Goal: Task Accomplishment & Management: Complete application form

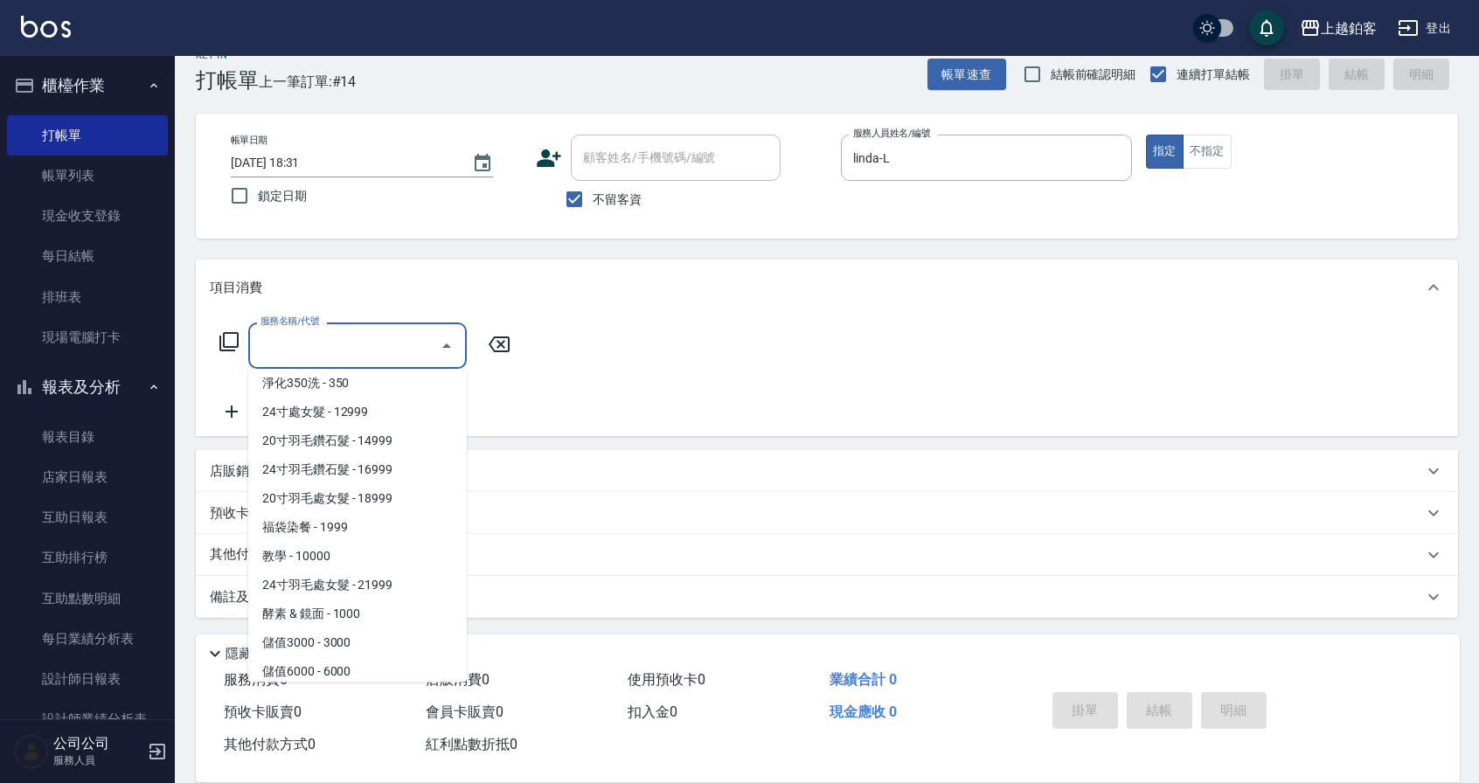
scroll to position [1939, 0]
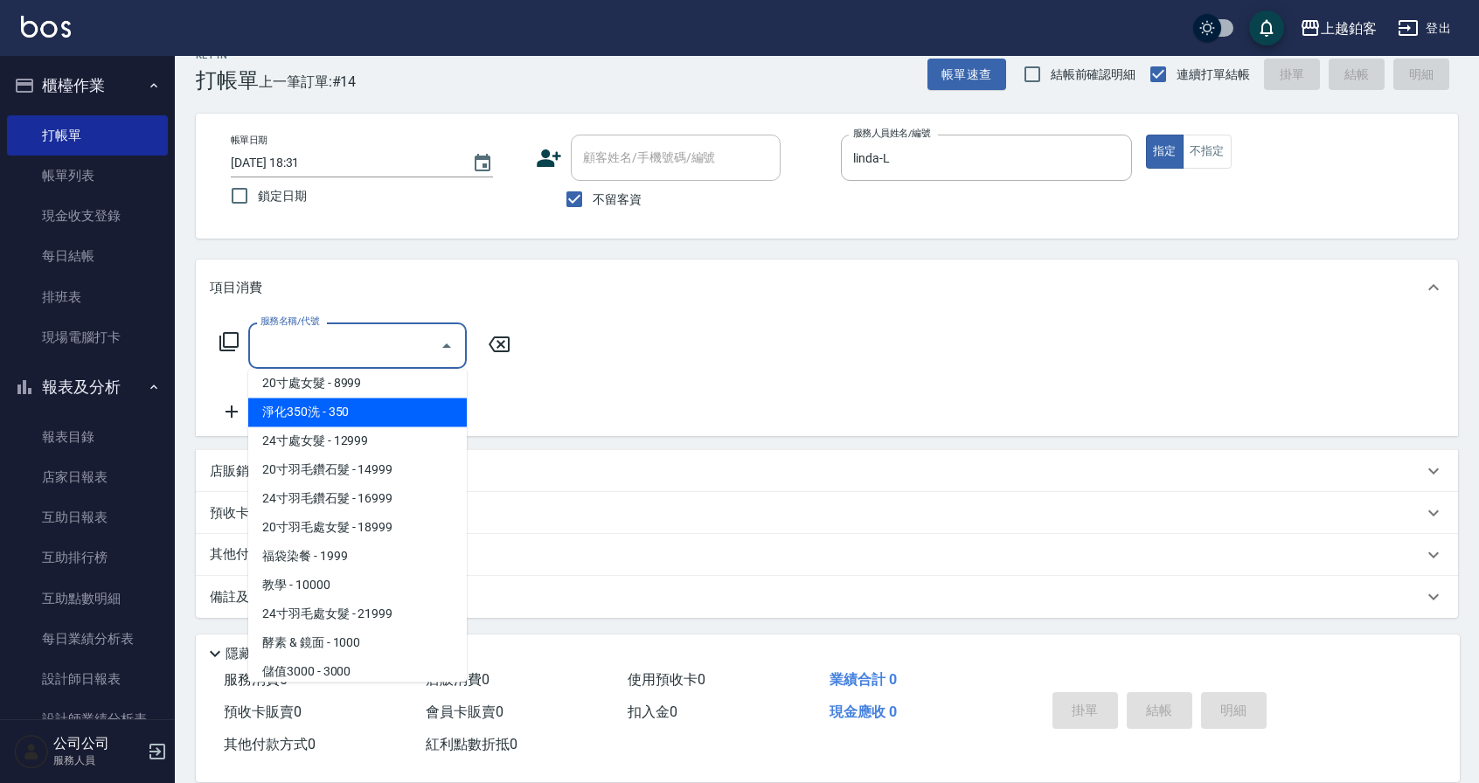
type input "淨化350洗(10020)"
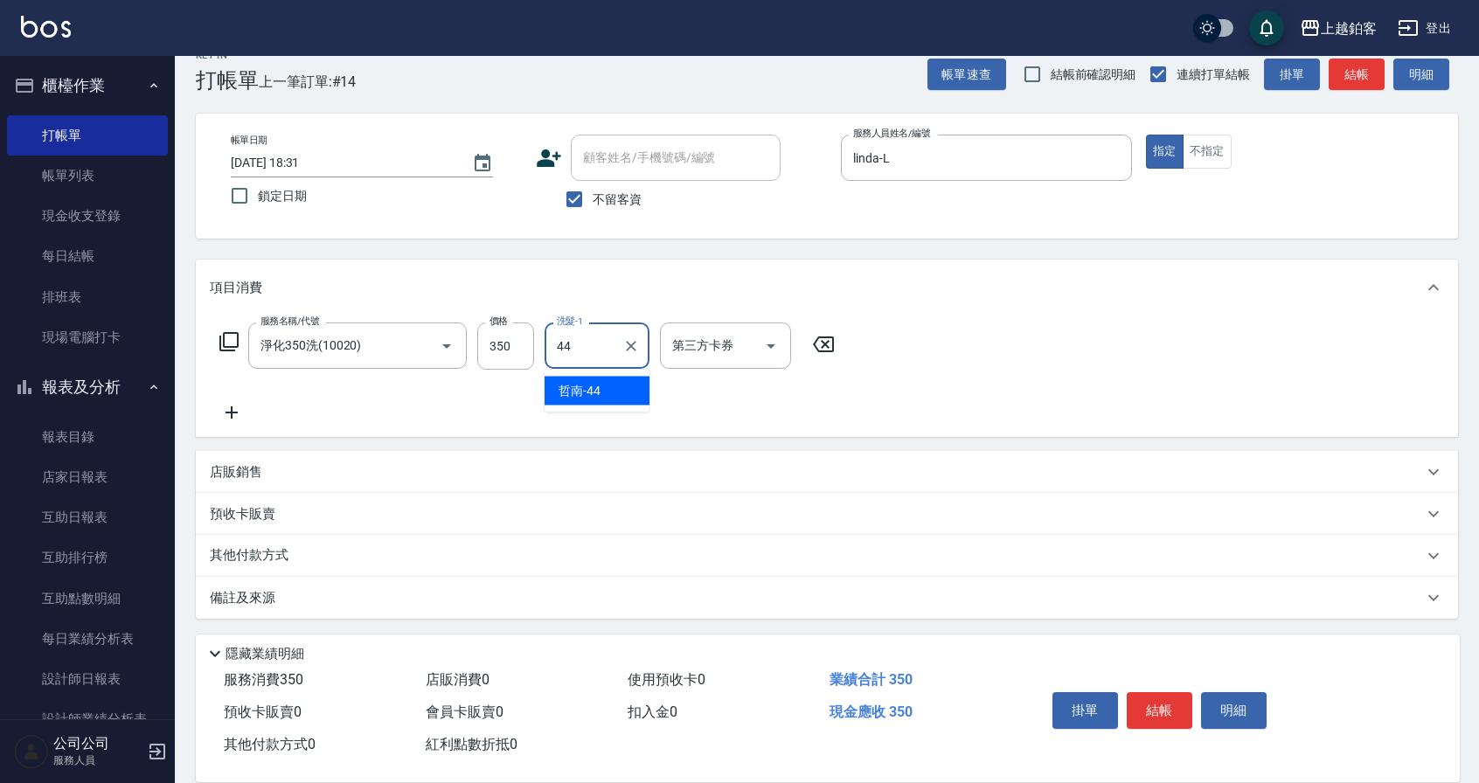
type input "哲南-44"
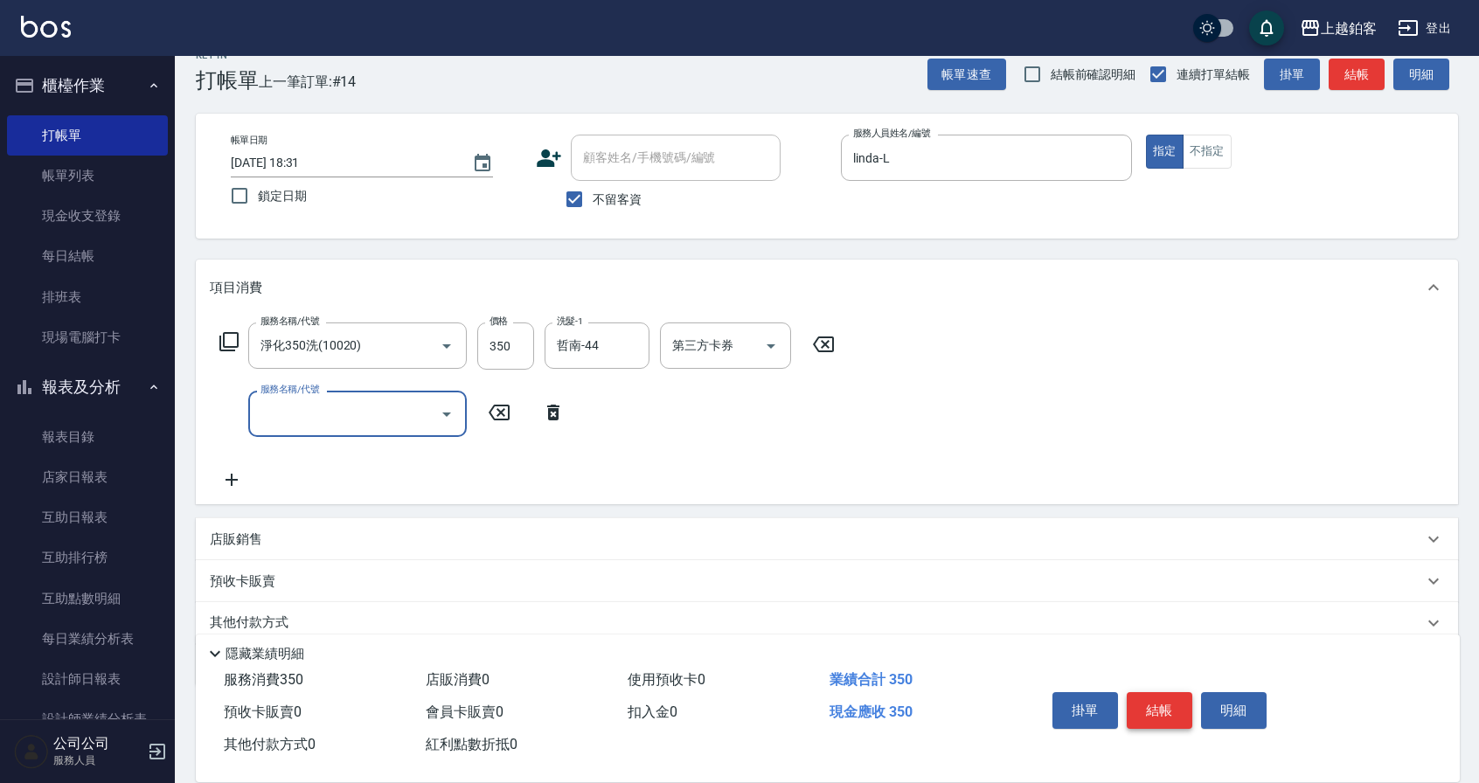
click at [1163, 716] on button "結帳" at bounding box center [1160, 710] width 66 height 37
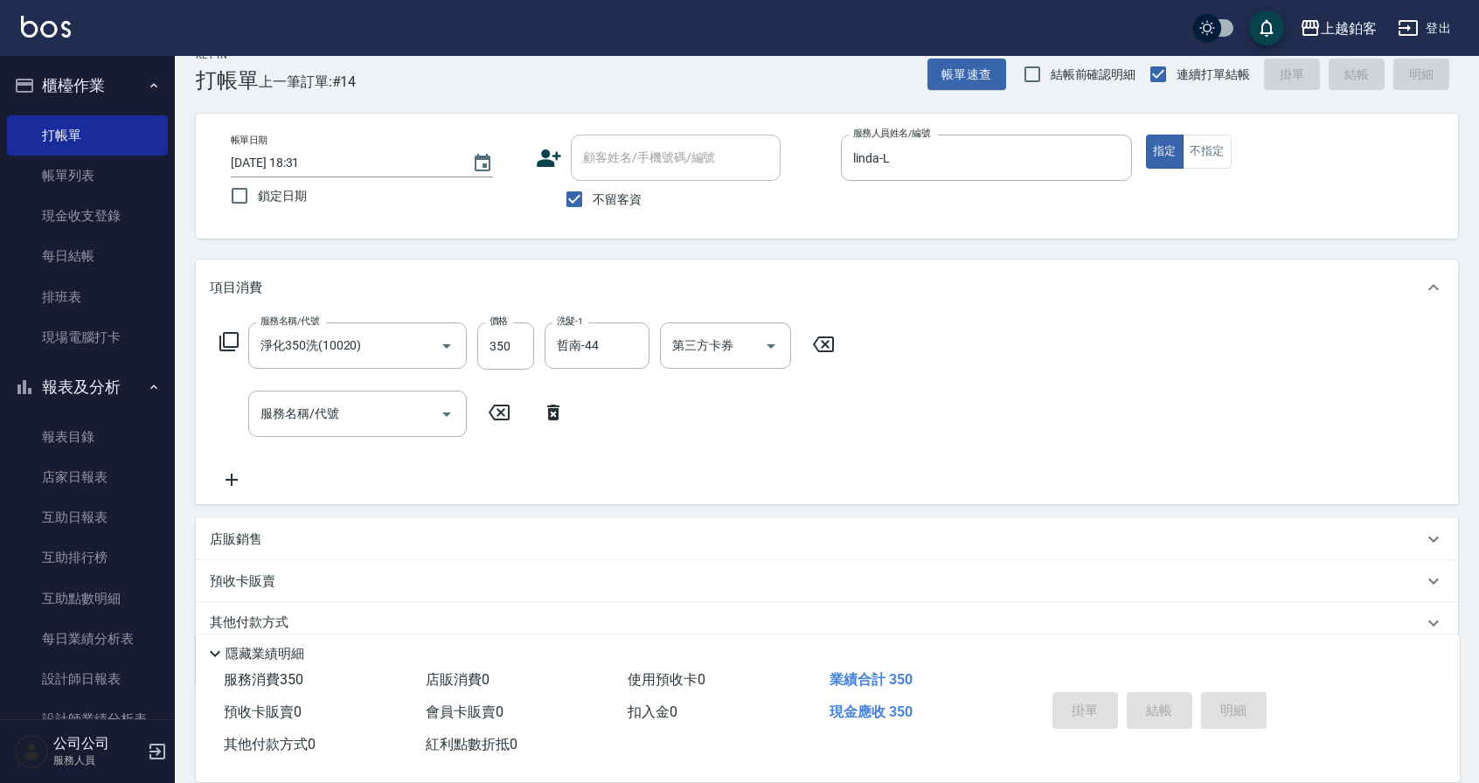
type input "[DATE] 20:18"
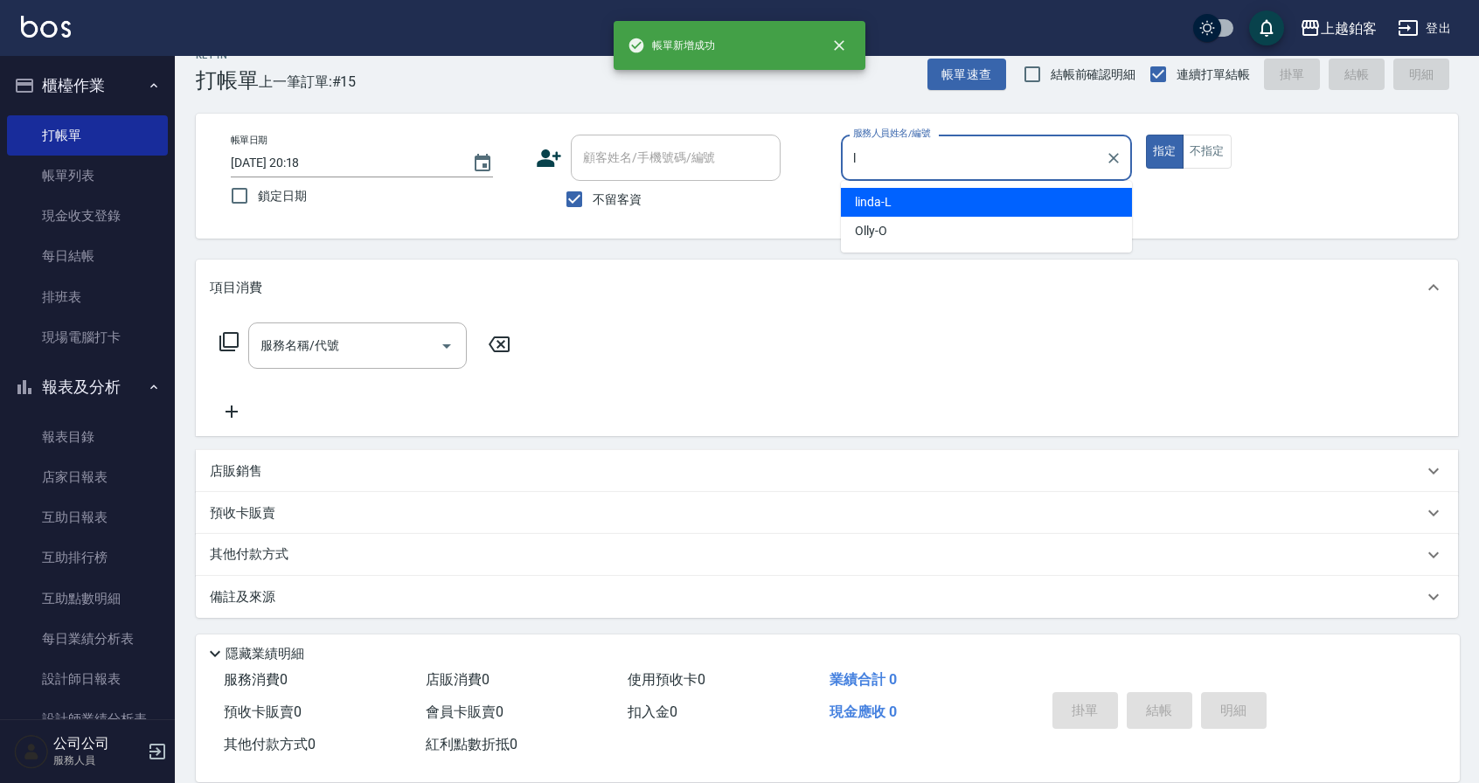
type input "linda-L"
type button "true"
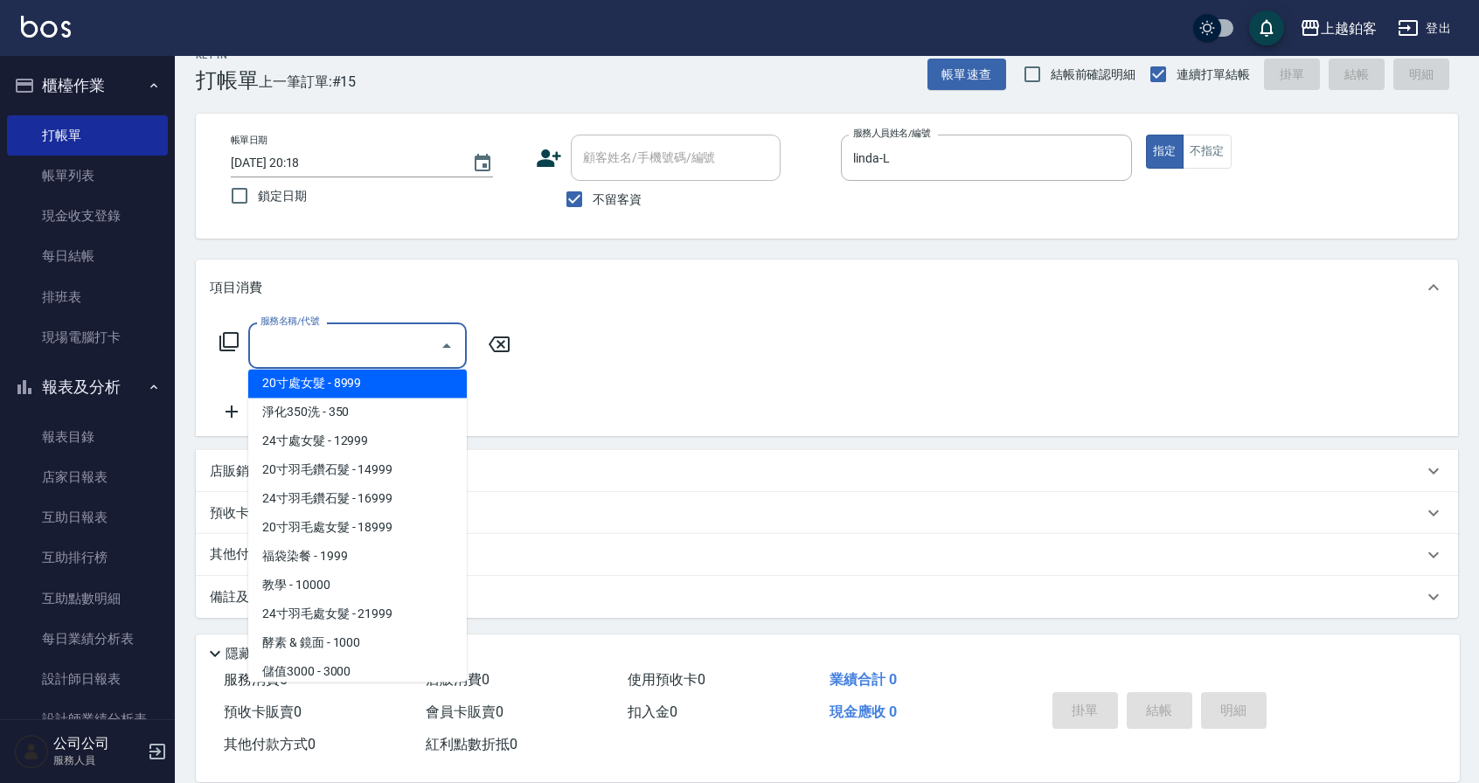
scroll to position [1911, 0]
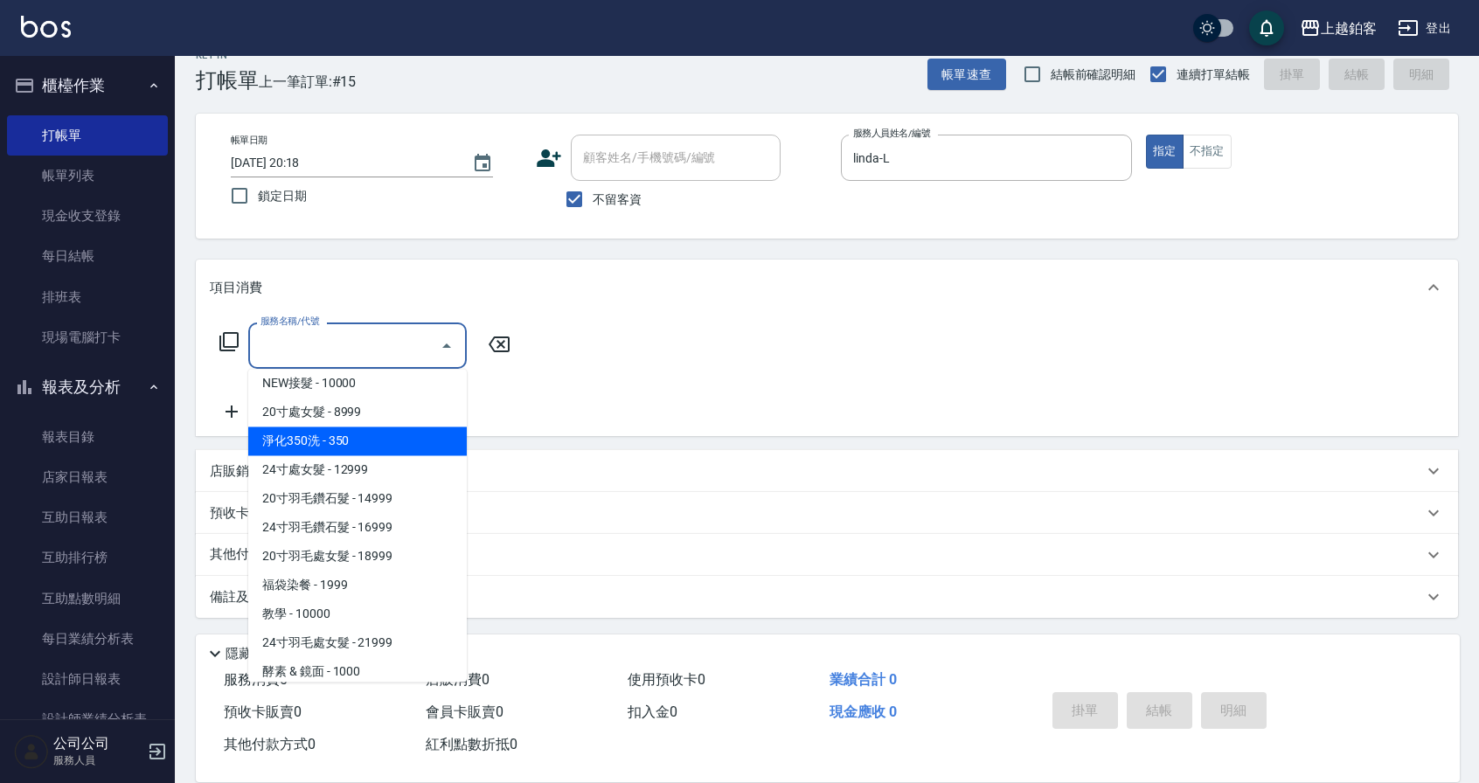
type input "淨化350洗(10020)"
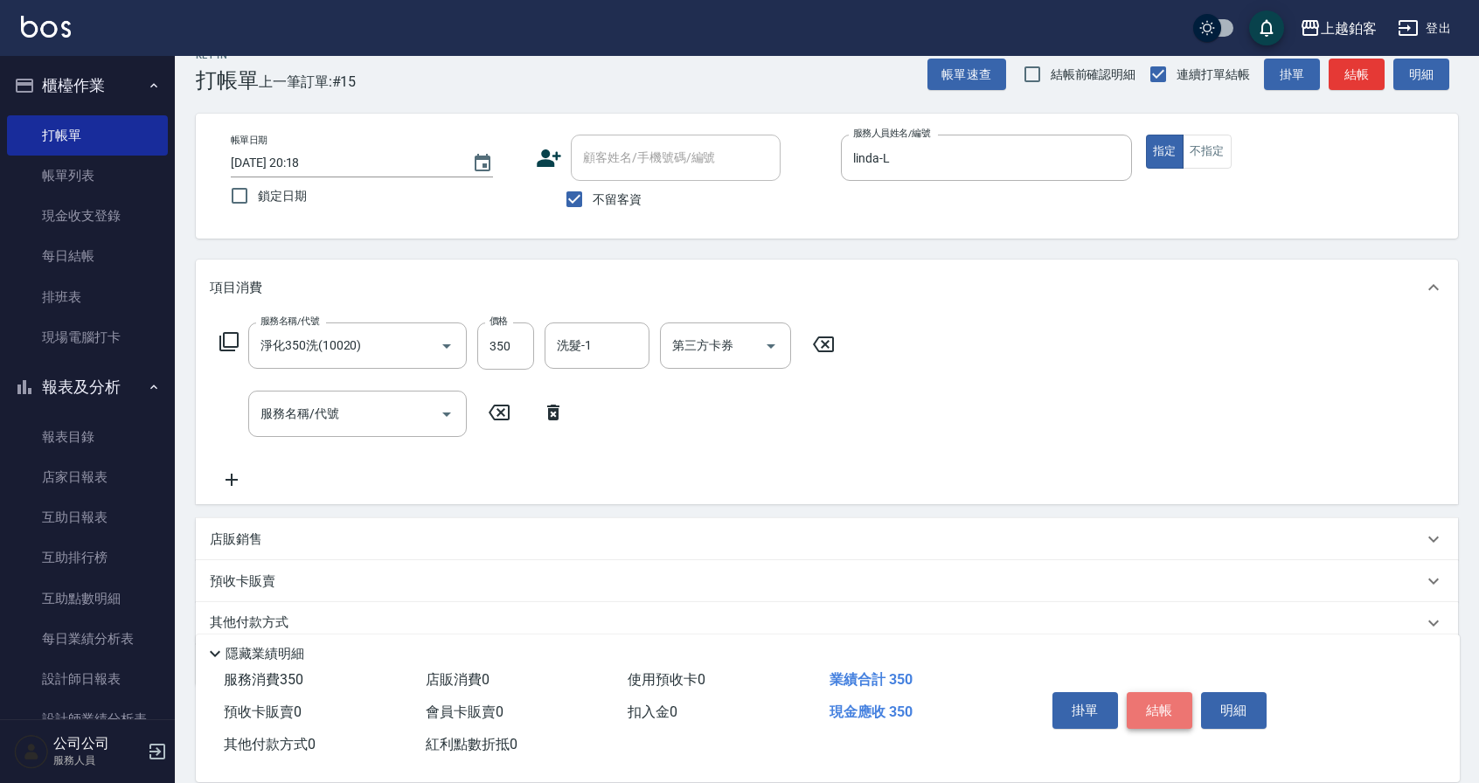
click at [1153, 710] on button "結帳" at bounding box center [1160, 710] width 66 height 37
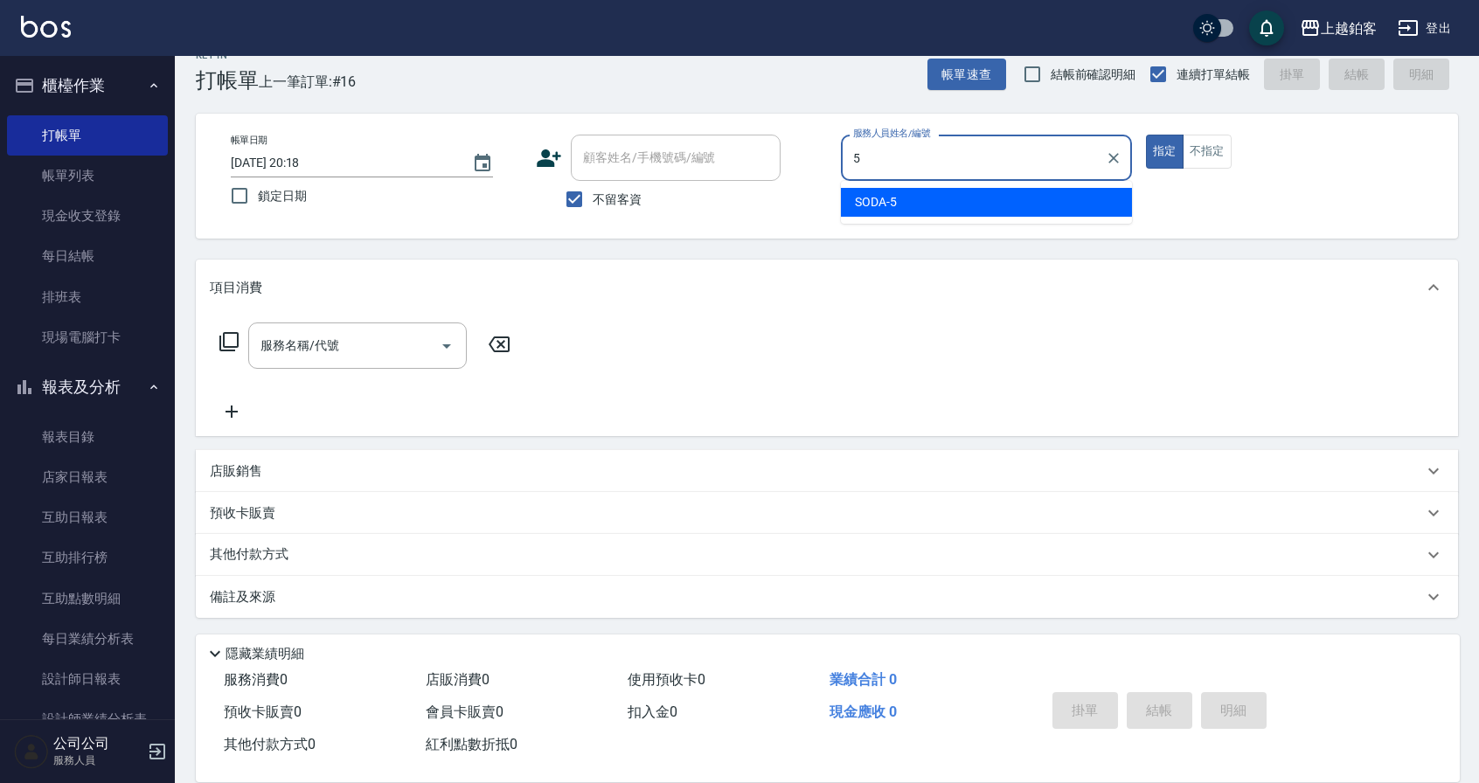
type input "SODA-5"
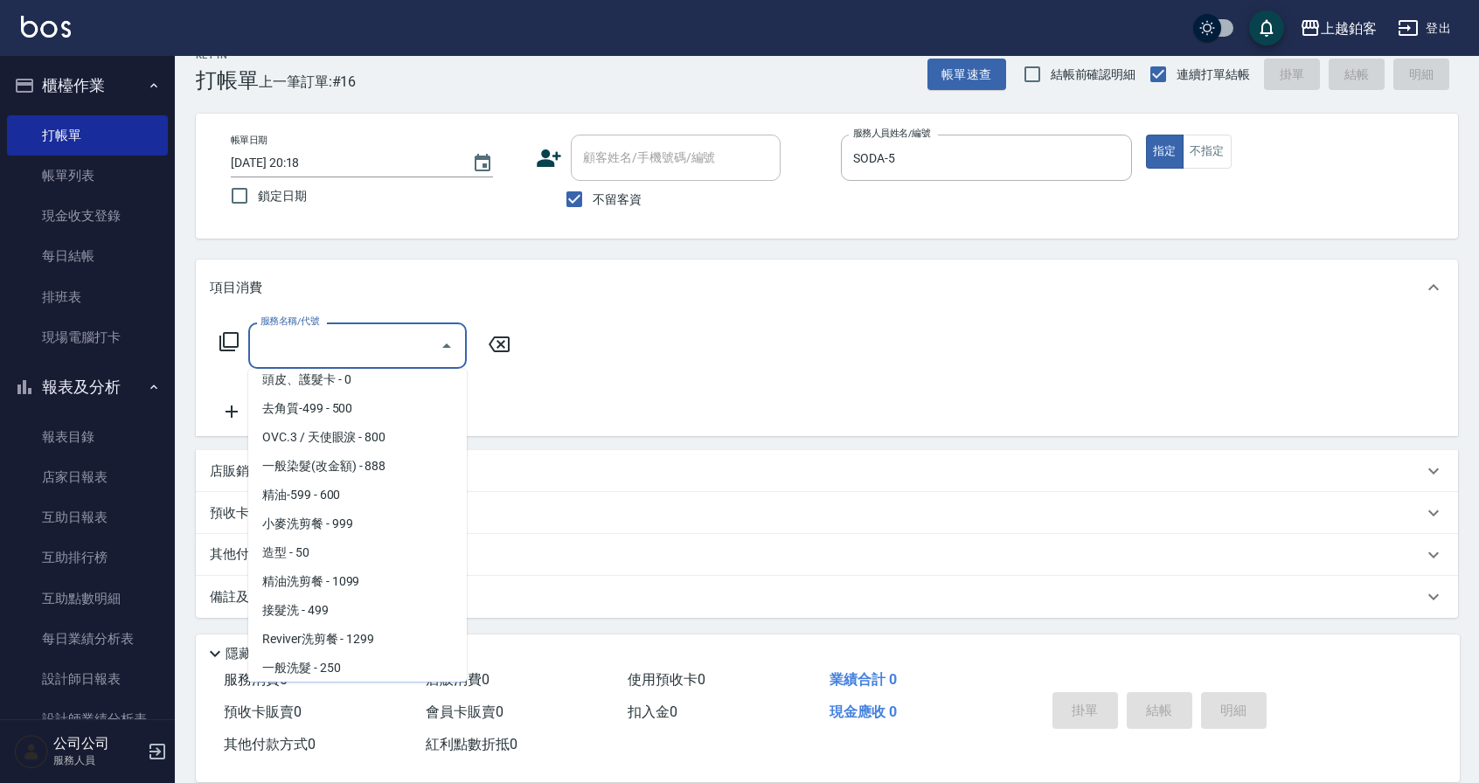
scroll to position [357, 0]
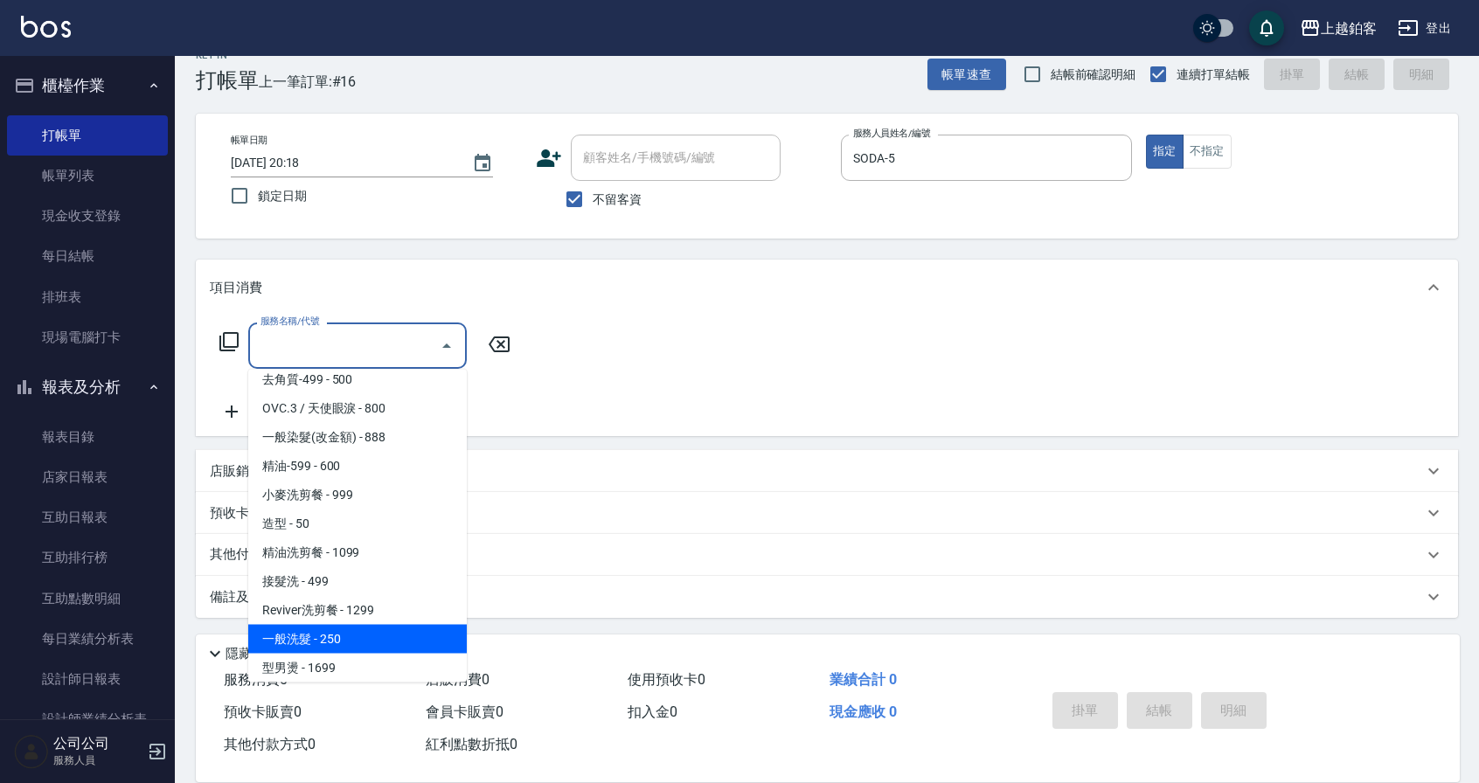
type input "一般洗髮(1300)"
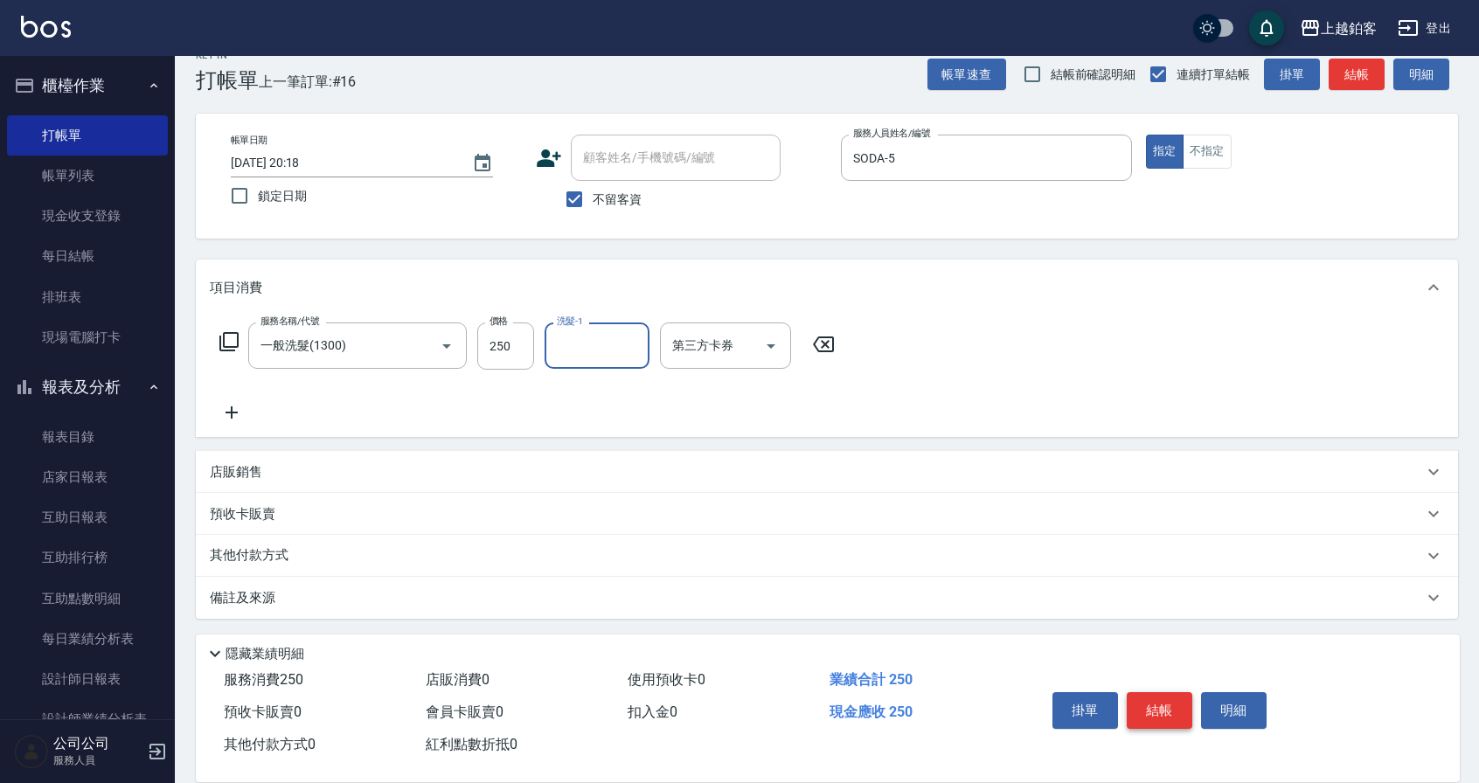
type input "5"
type input "哲南-44"
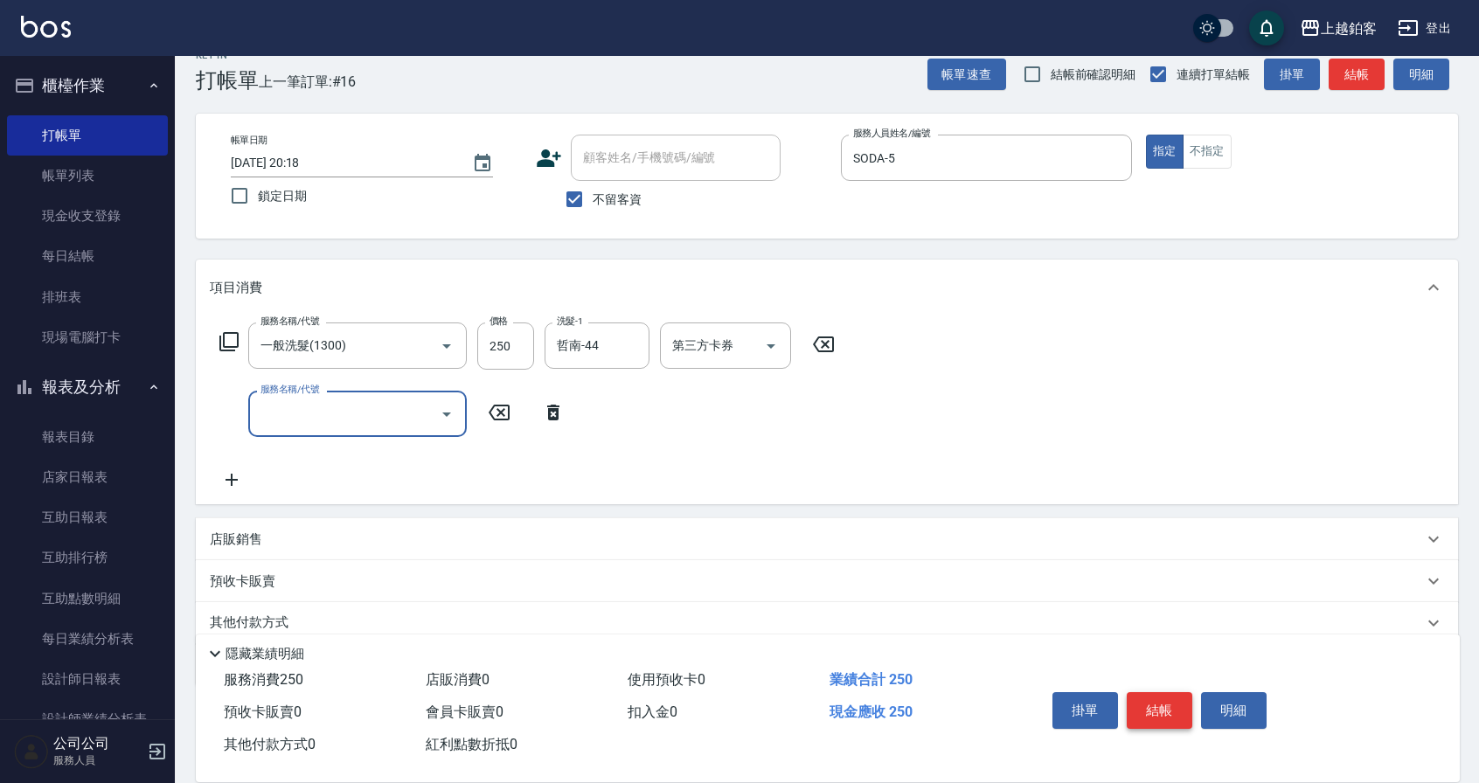
click at [1153, 704] on button "結帳" at bounding box center [1160, 710] width 66 height 37
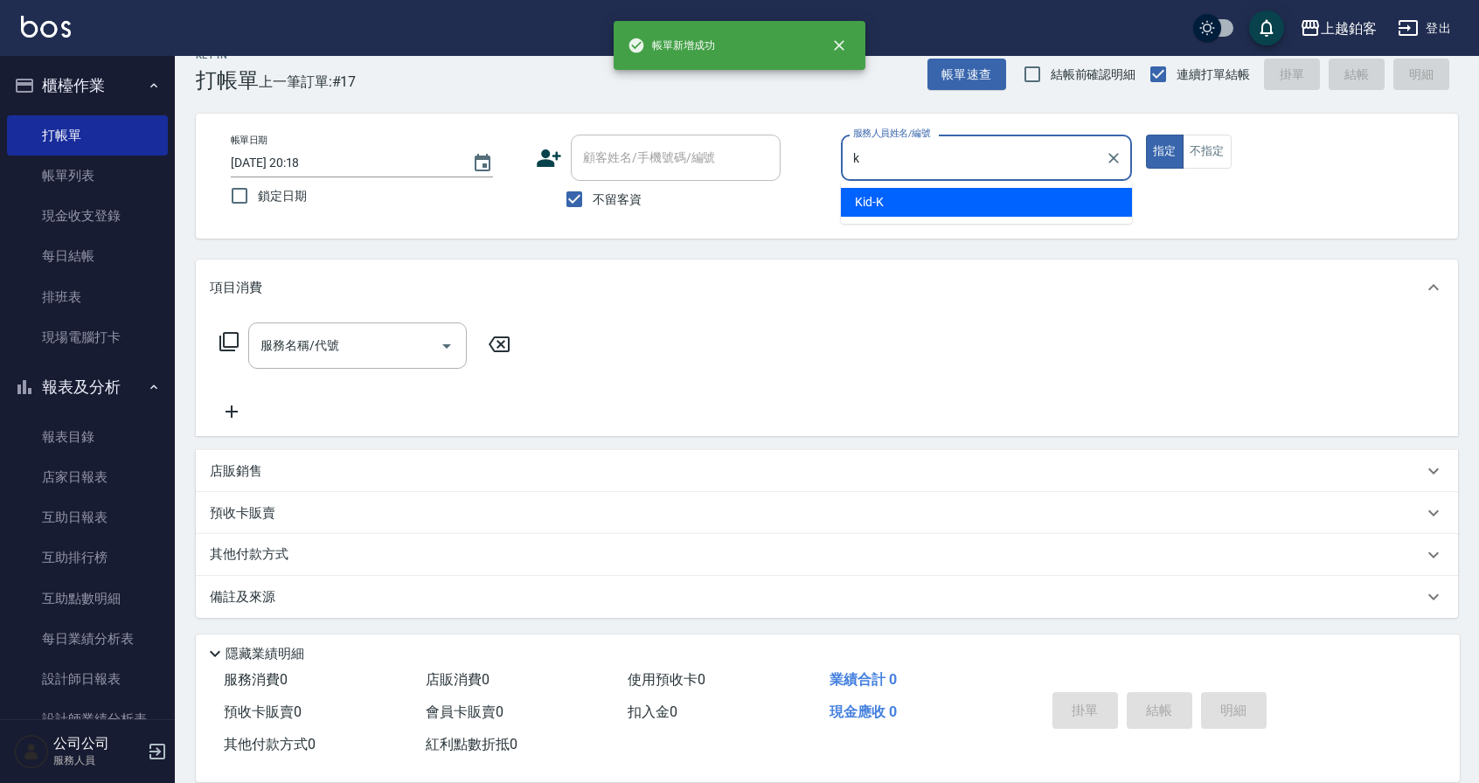
type input "Kid-K"
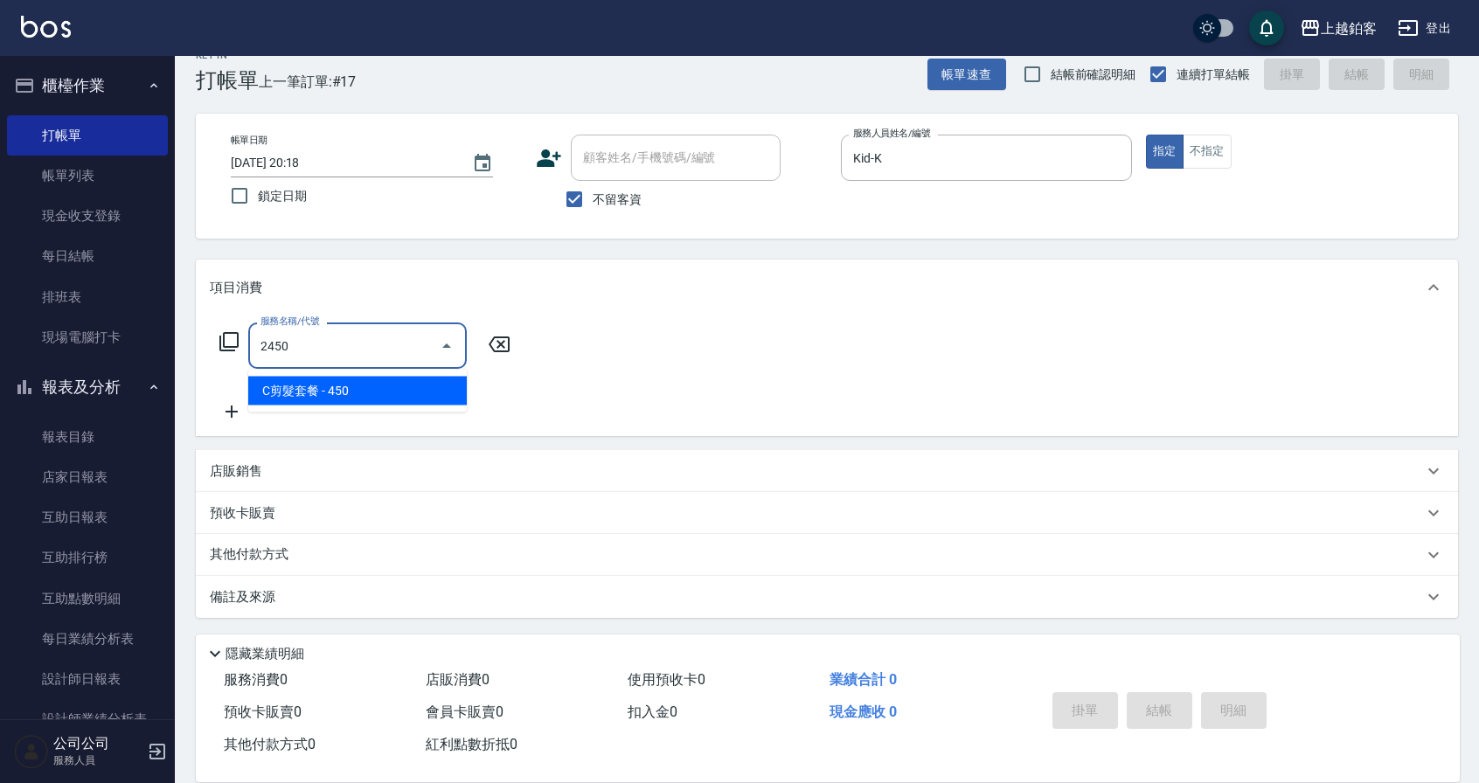
type input "C剪髮套餐(2450)"
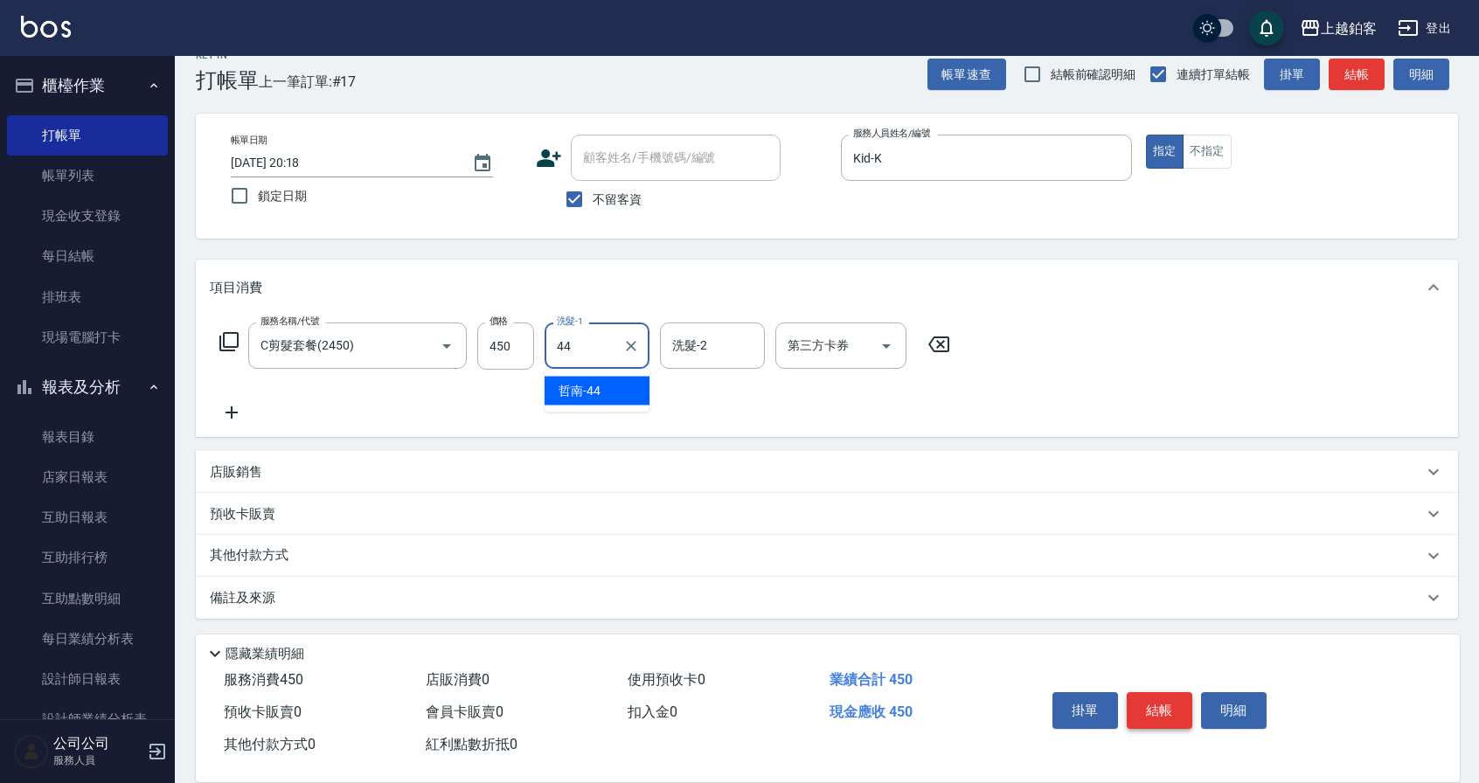
type input "哲南-44"
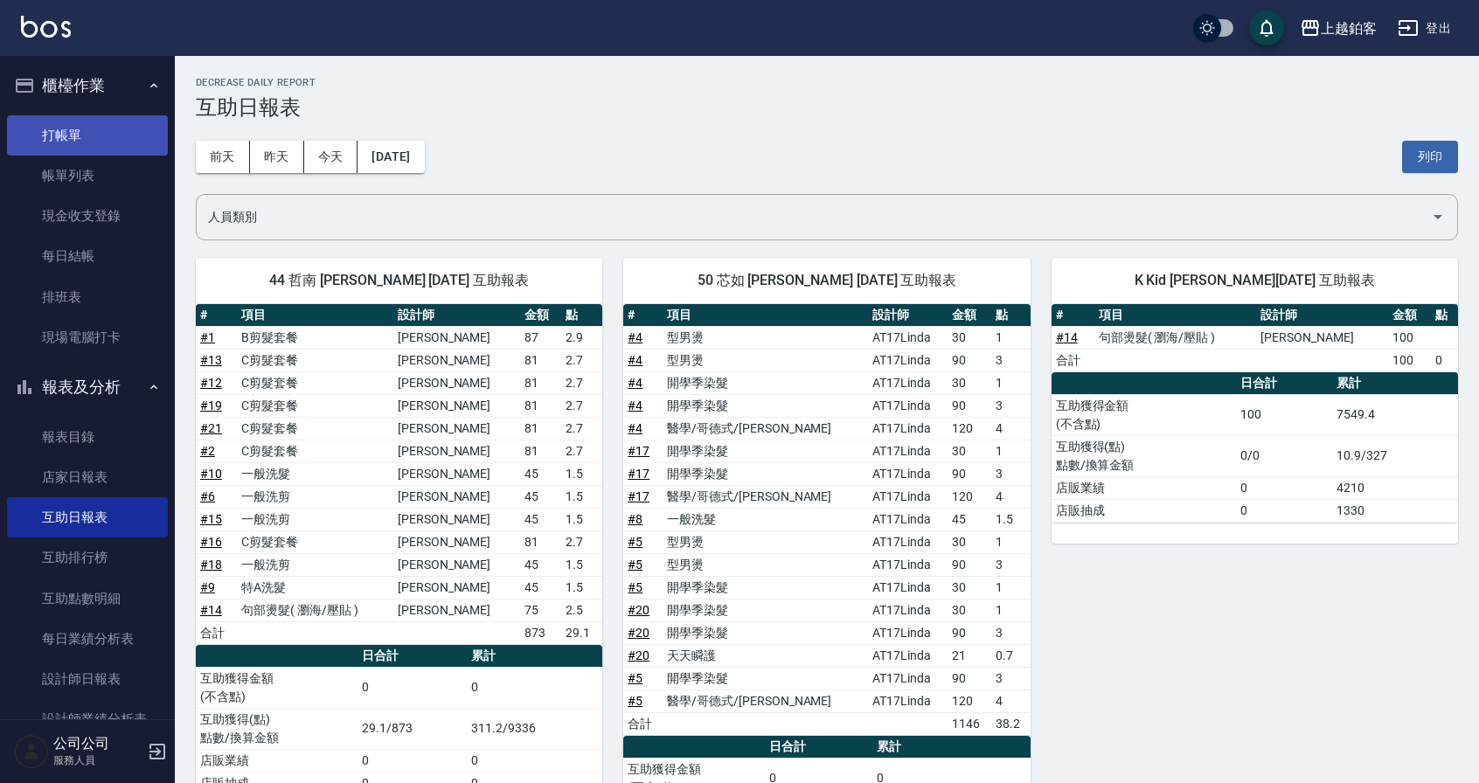
click at [72, 136] on link "打帳單" at bounding box center [87, 135] width 161 height 40
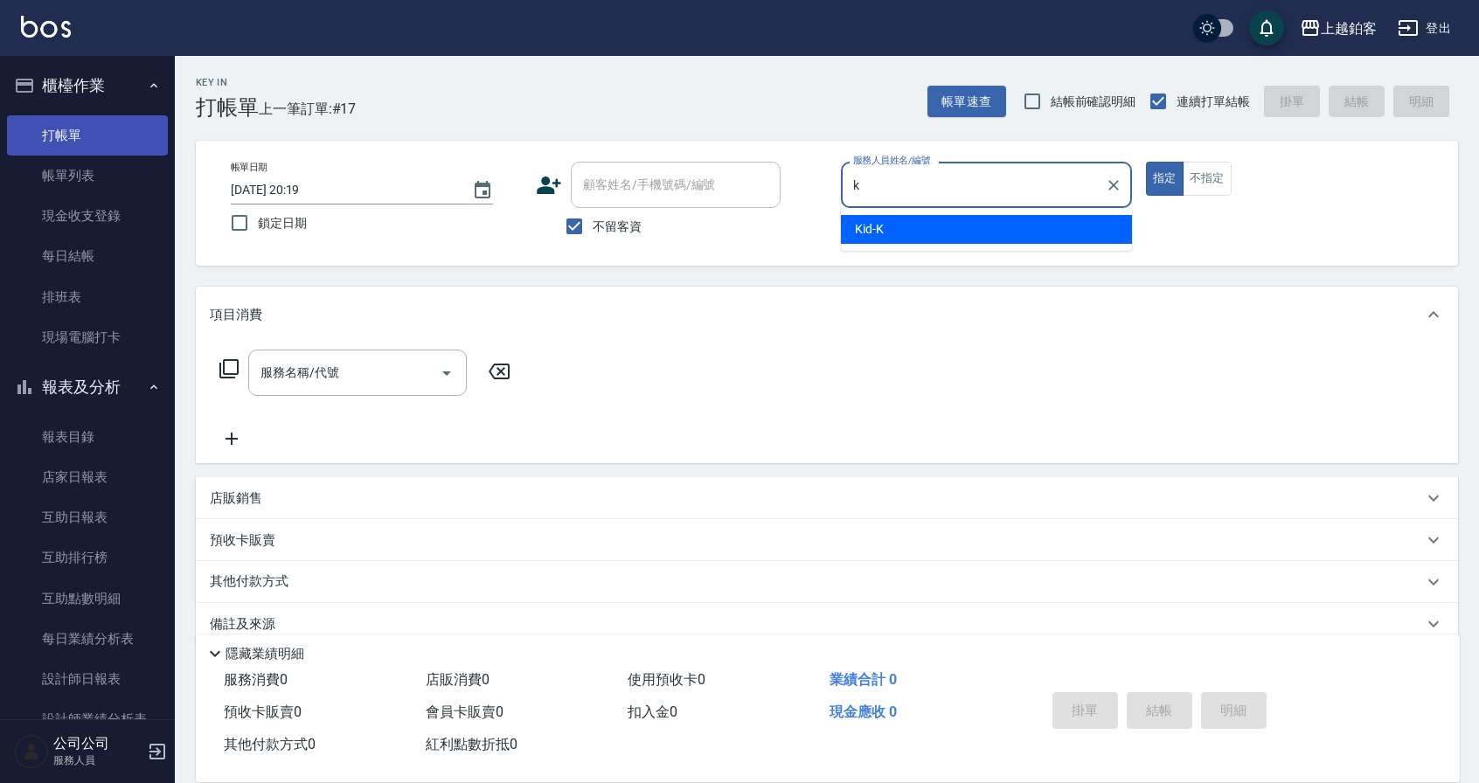
type input "Kid-K"
type button "true"
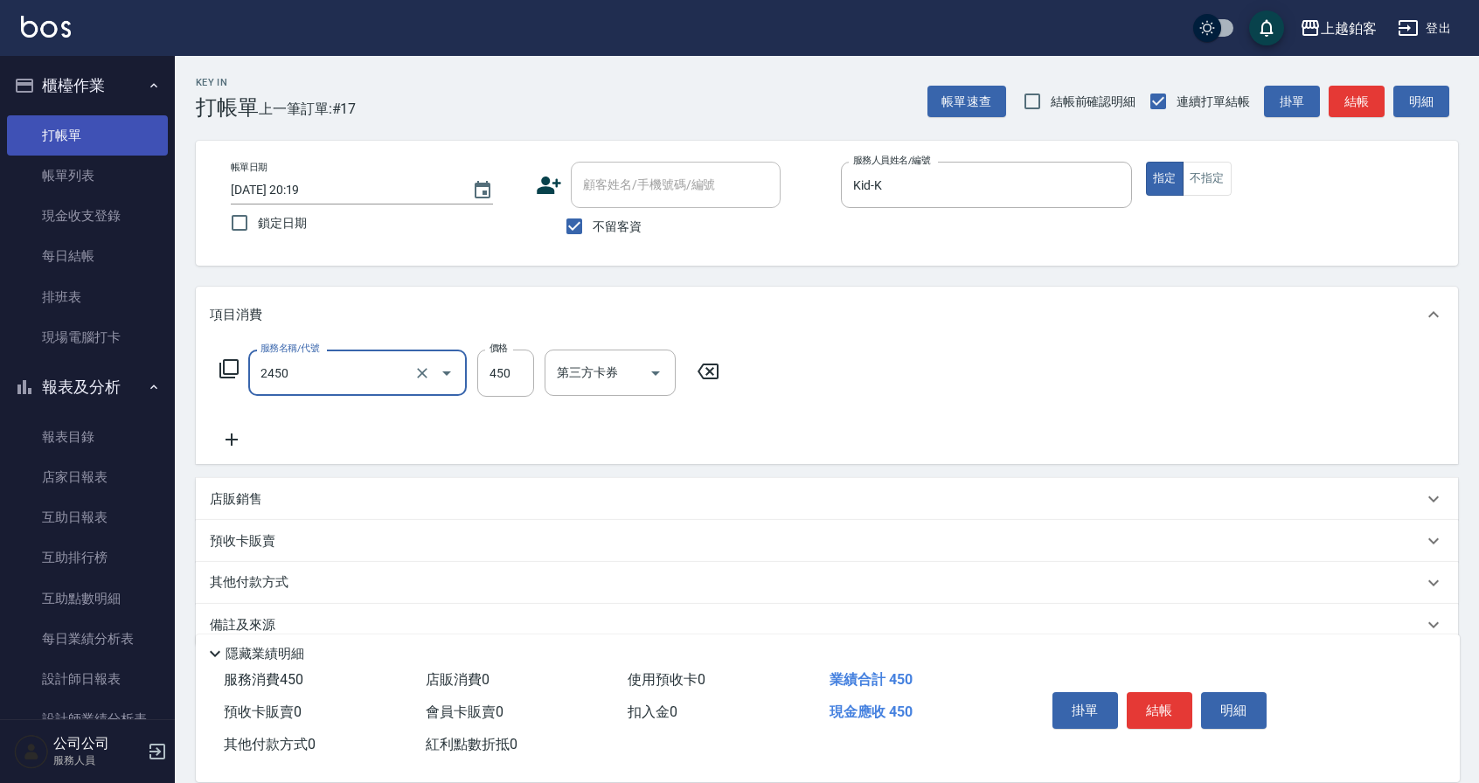
type input "C剪髮套餐(2450)"
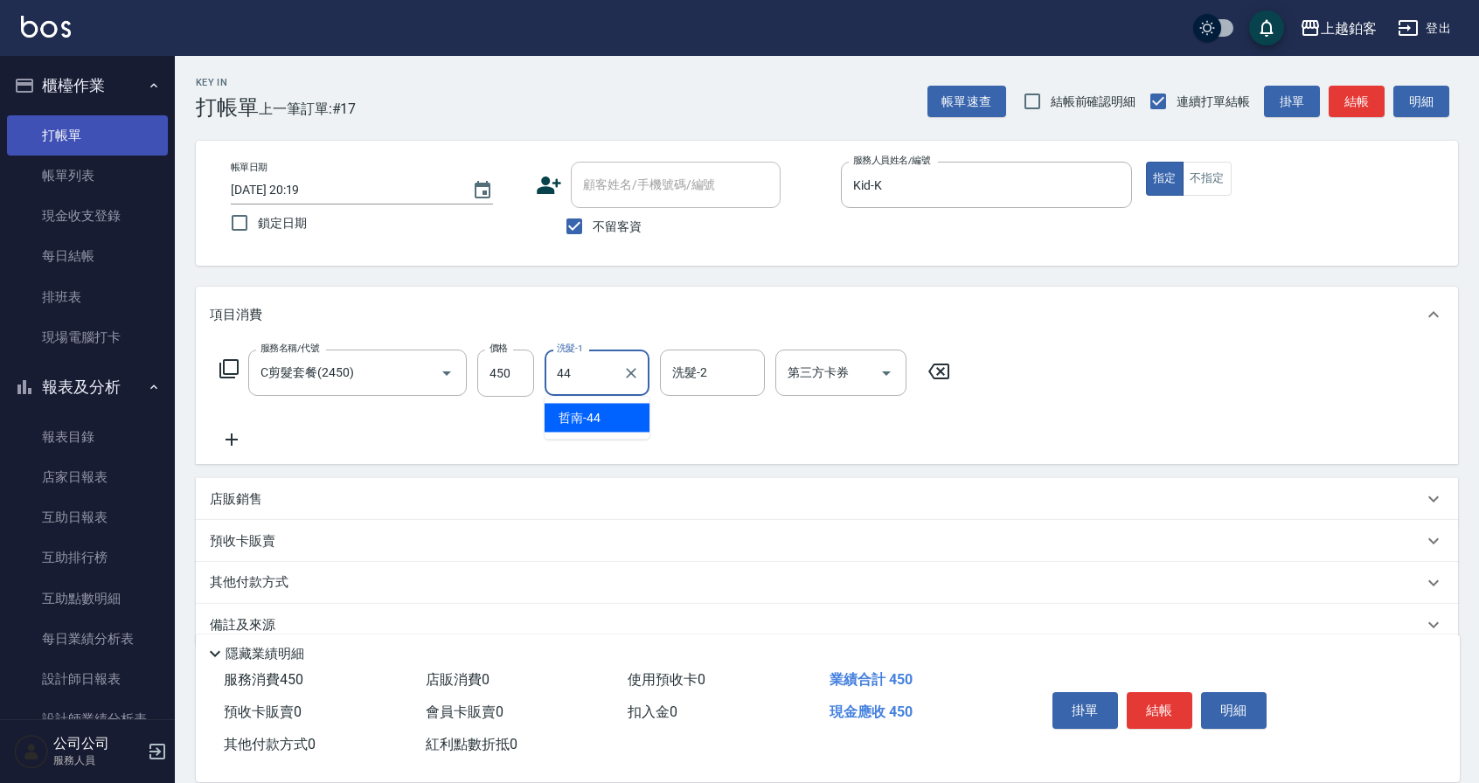
type input "哲南-44"
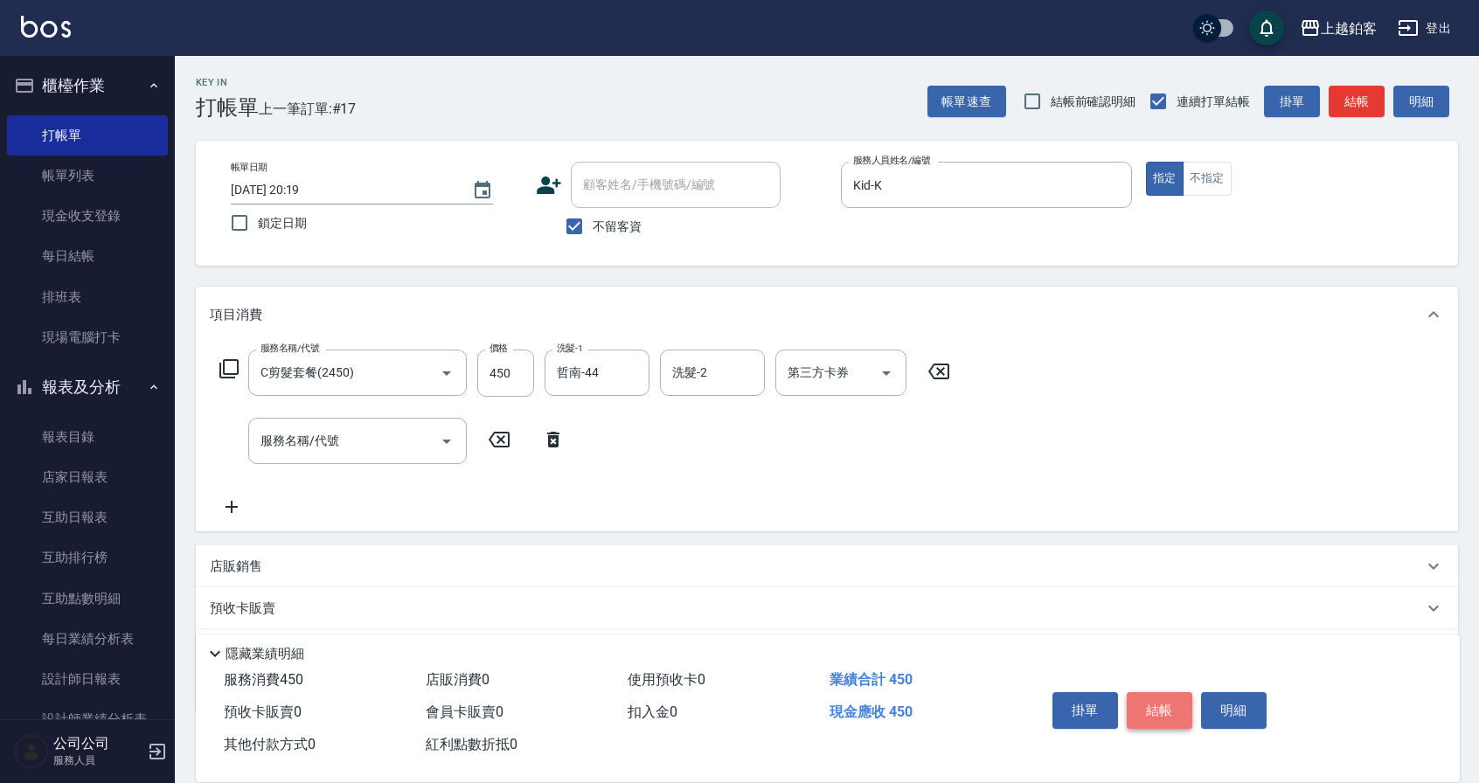
click at [1148, 711] on button "結帳" at bounding box center [1160, 710] width 66 height 37
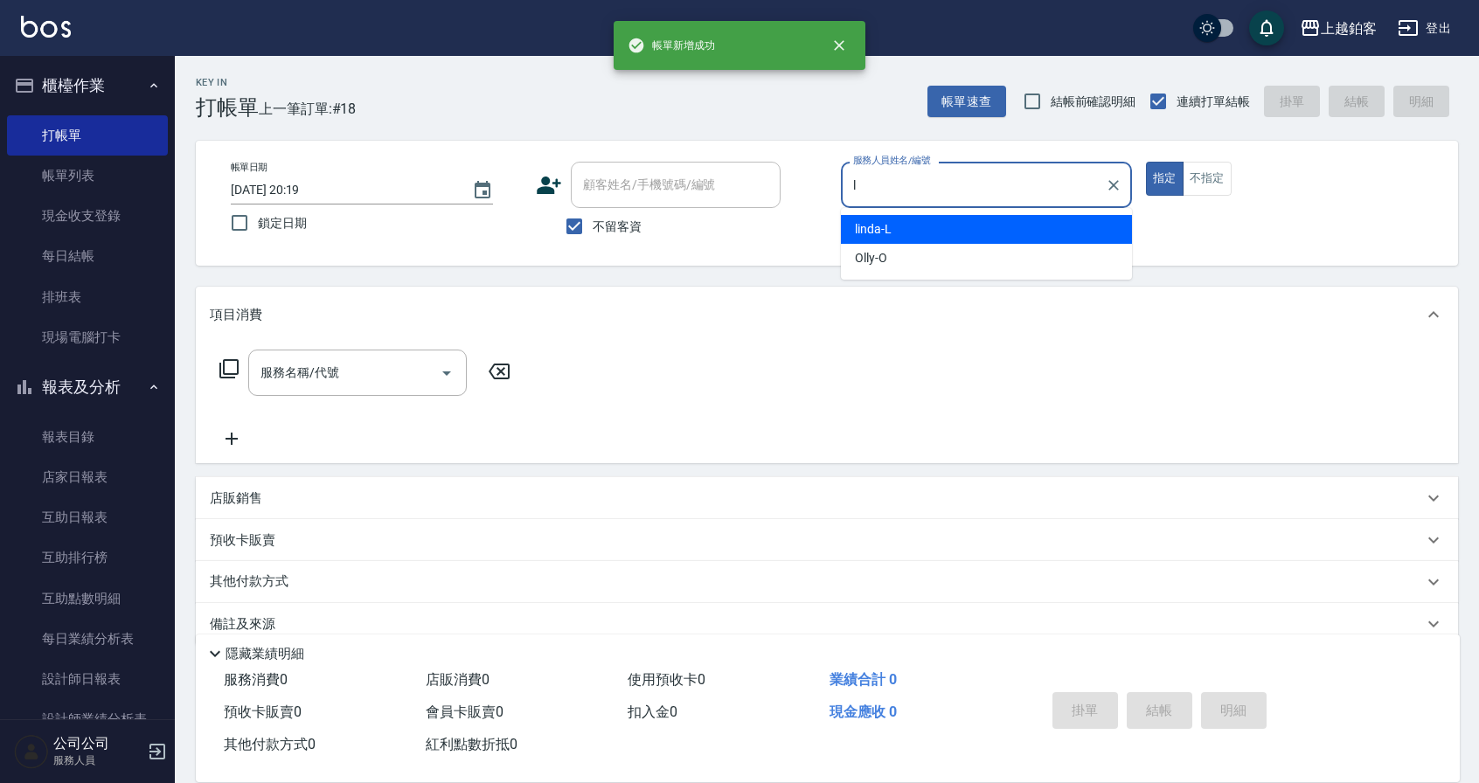
type input "linda-L"
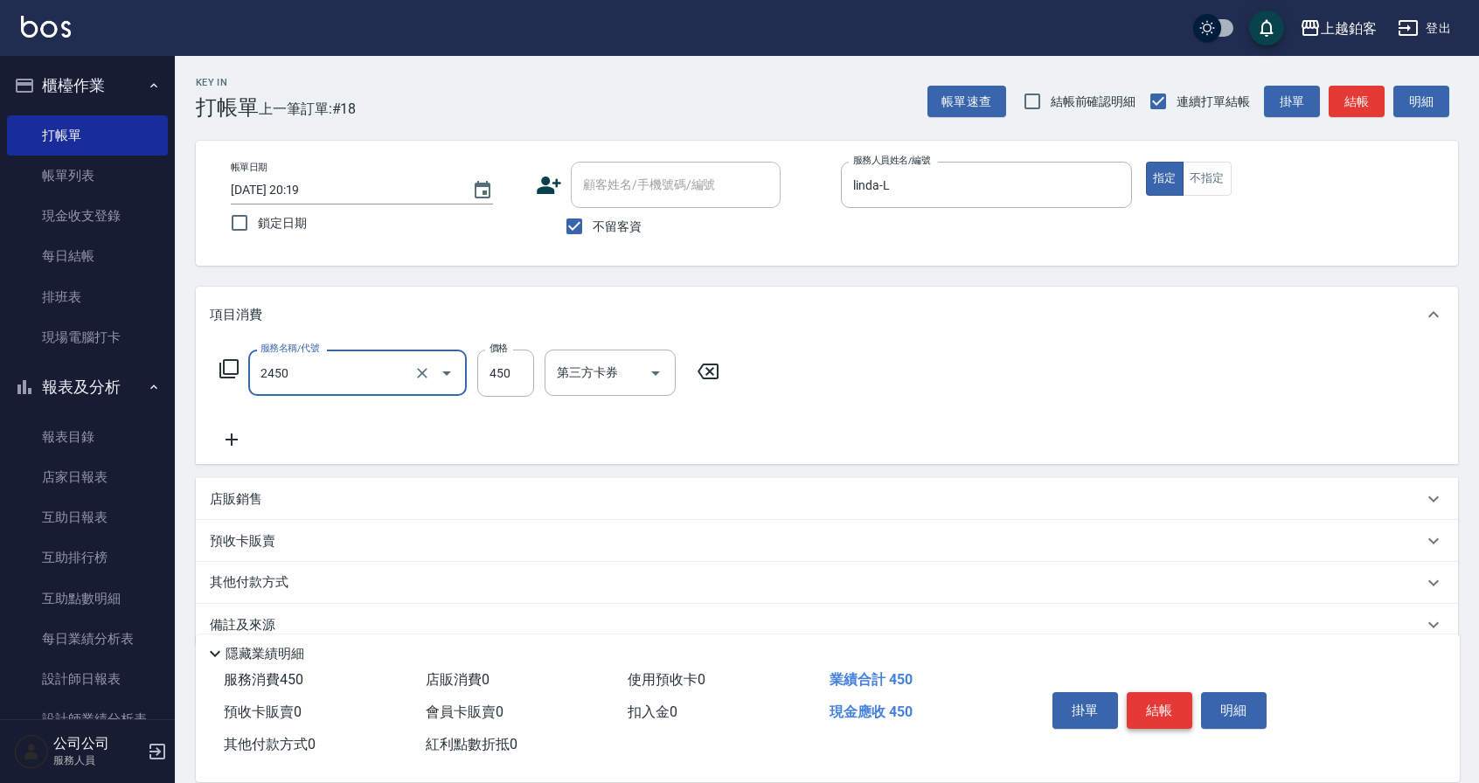
type input "C剪髮套餐(2450)"
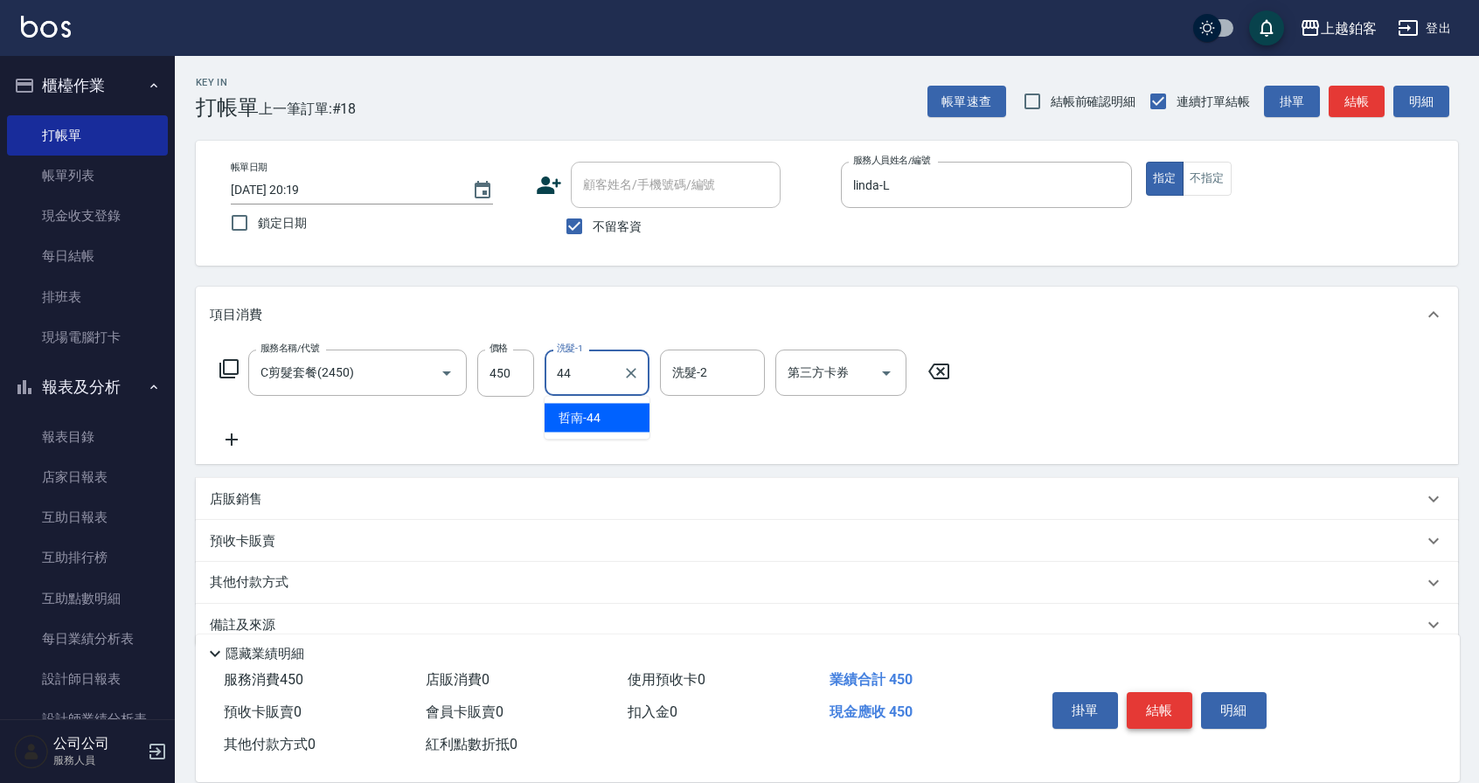
type input "哲南-44"
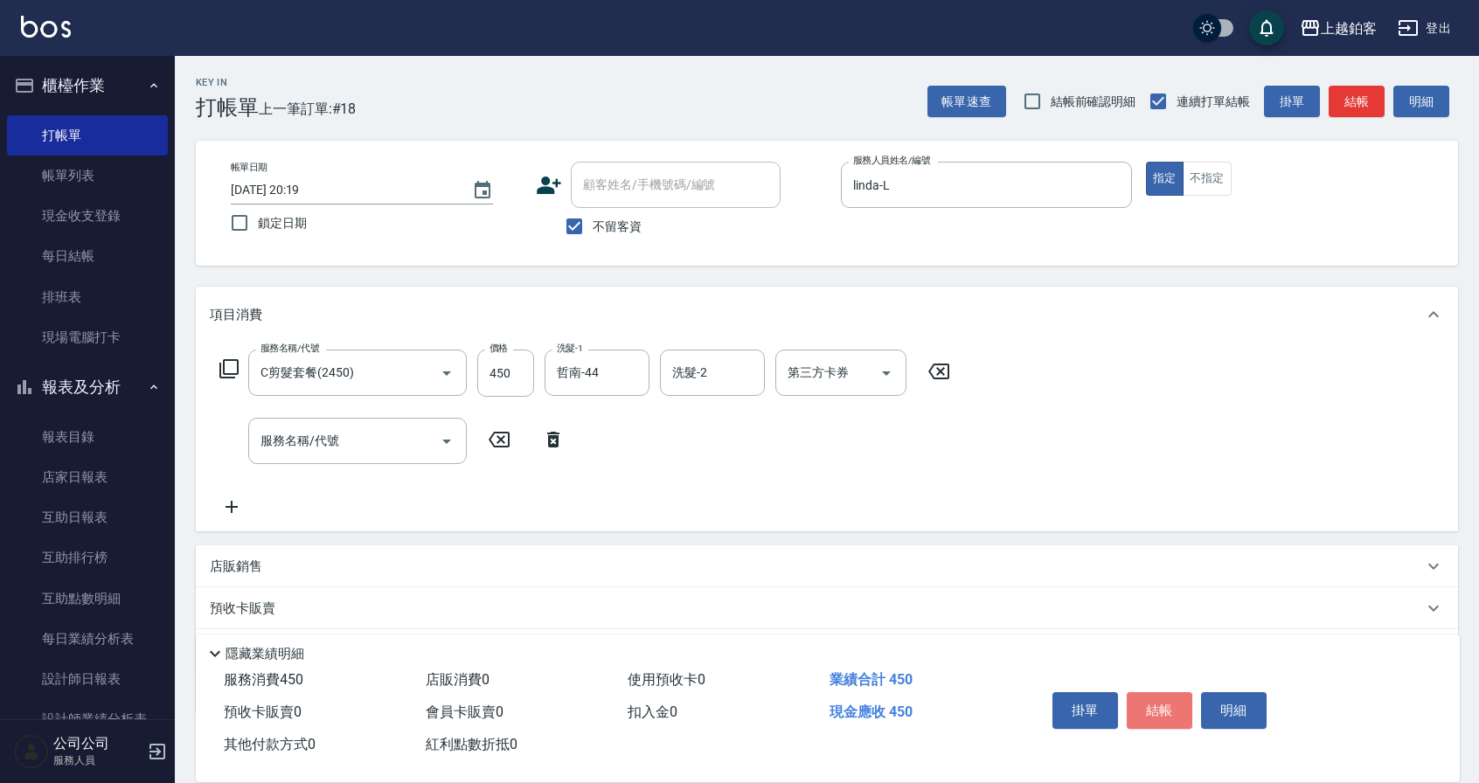
drag, startPoint x: 1158, startPoint y: 699, endPoint x: 1176, endPoint y: 697, distance: 18.4
click at [1172, 697] on button "結帳" at bounding box center [1160, 710] width 66 height 37
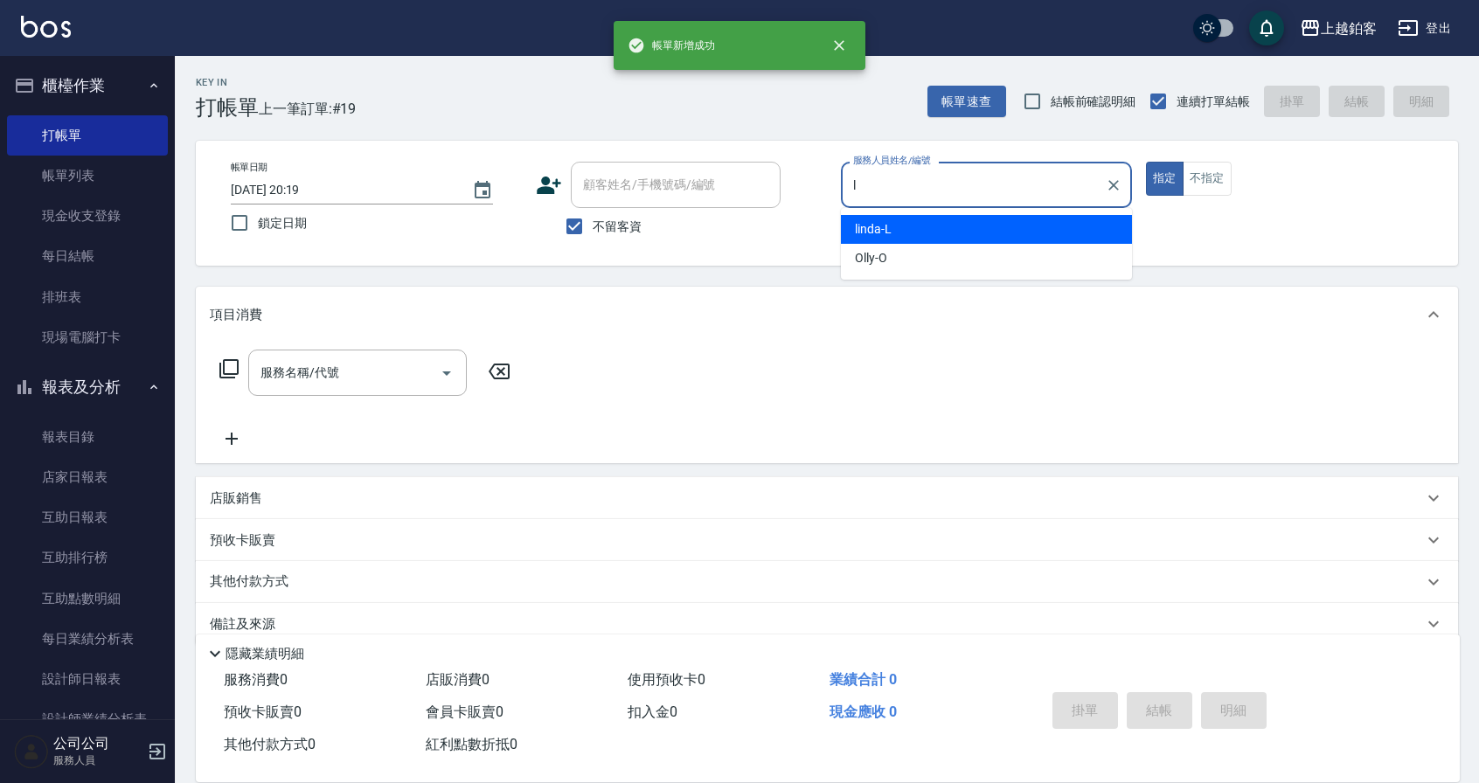
type input "linda-L"
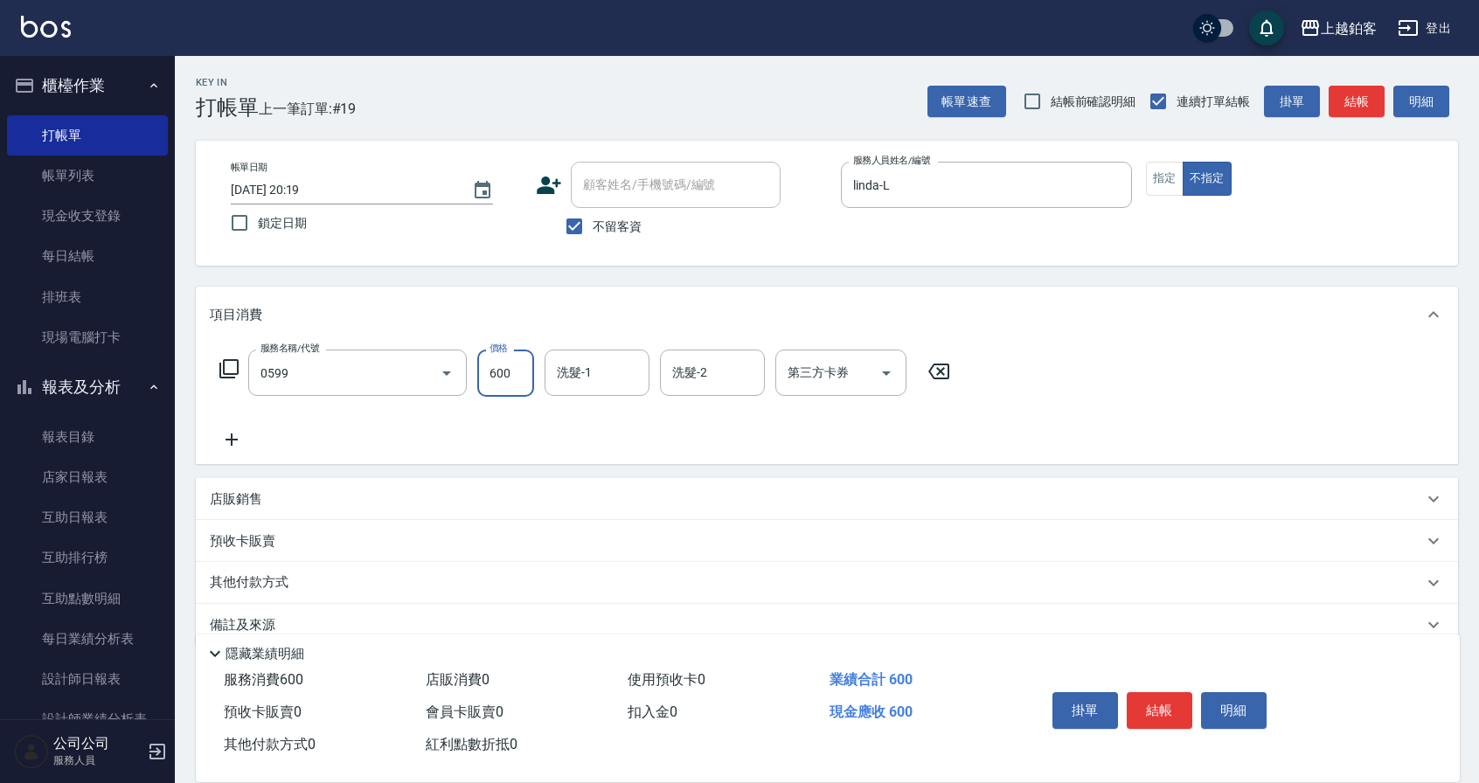
type input "精油-599(0599)"
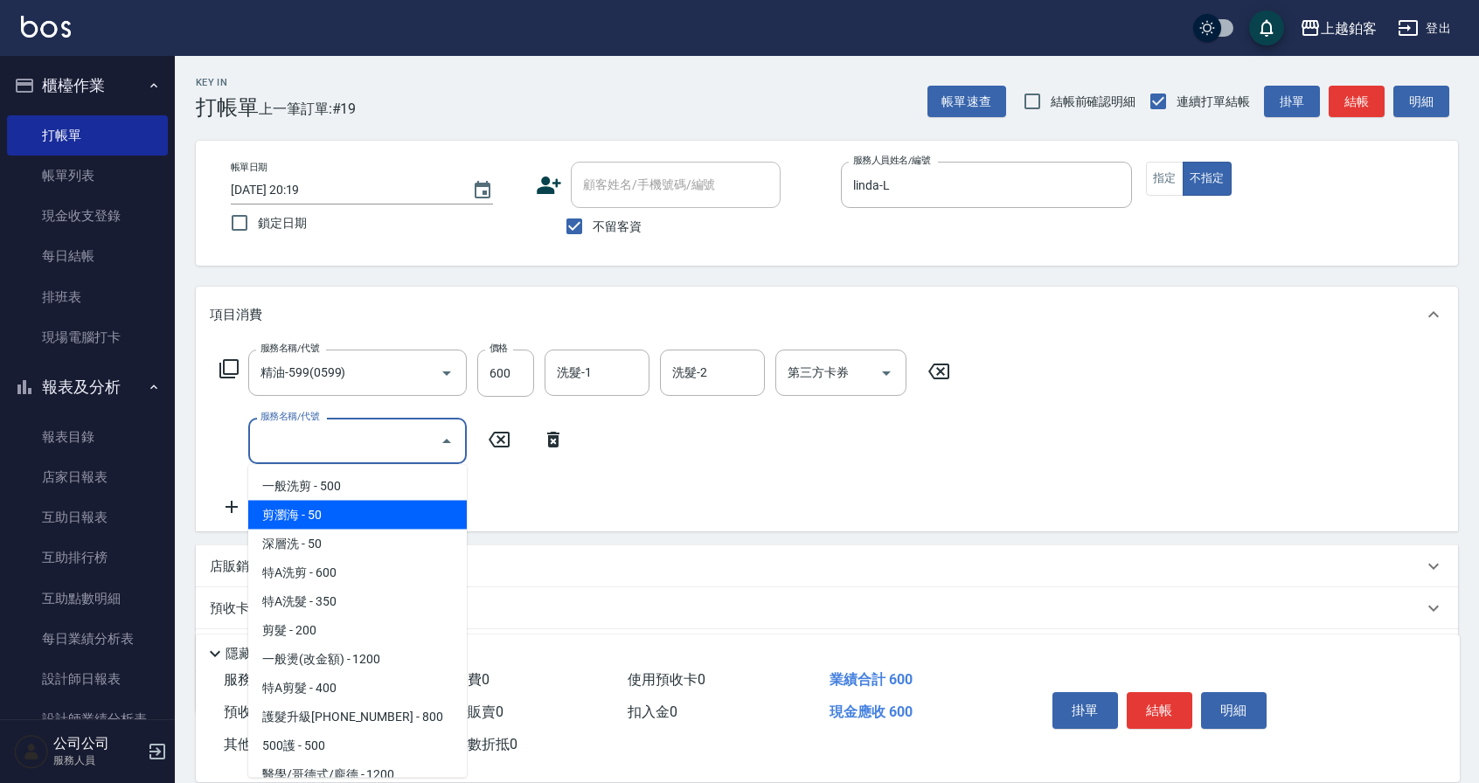
type input "剪瀏海(0050)"
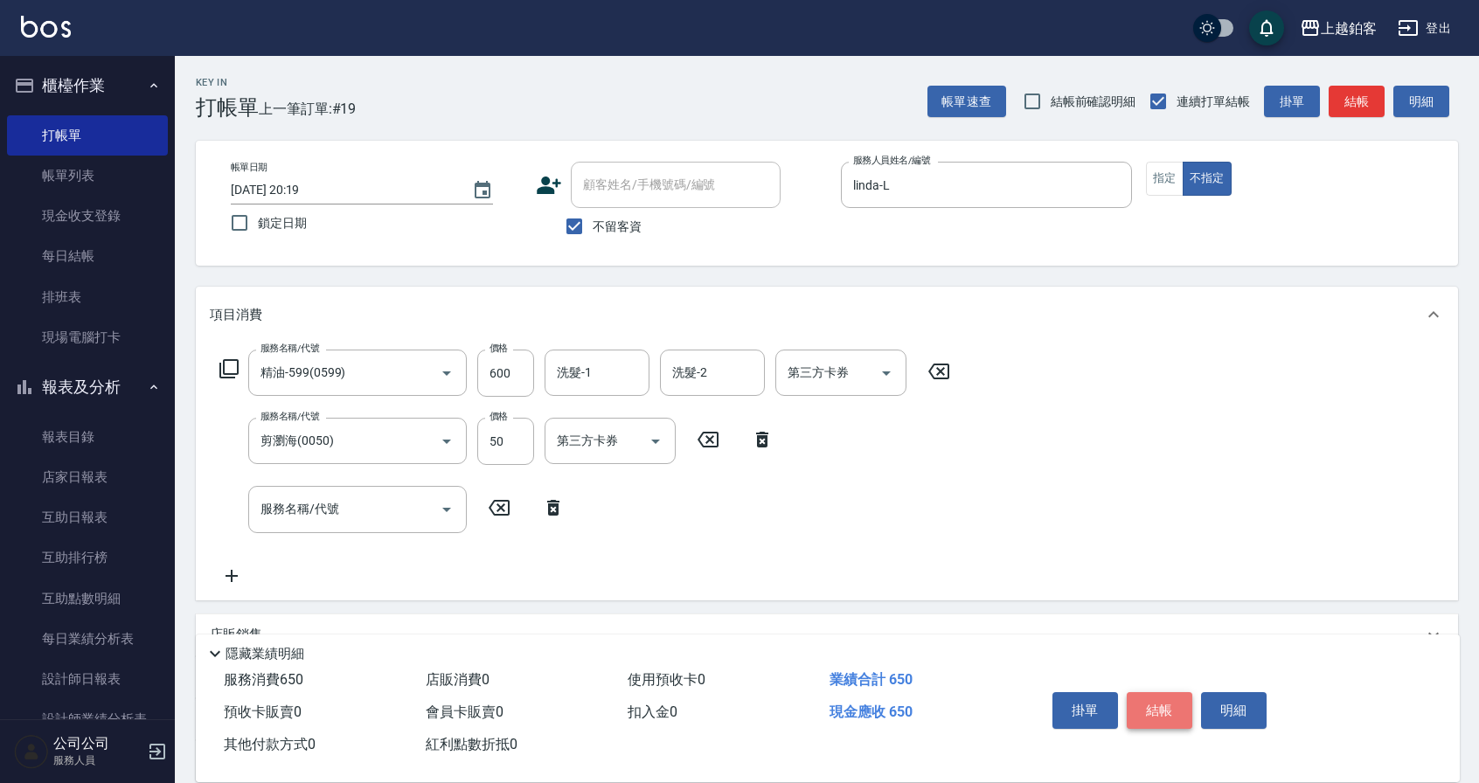
click at [1176, 700] on button "結帳" at bounding box center [1160, 710] width 66 height 37
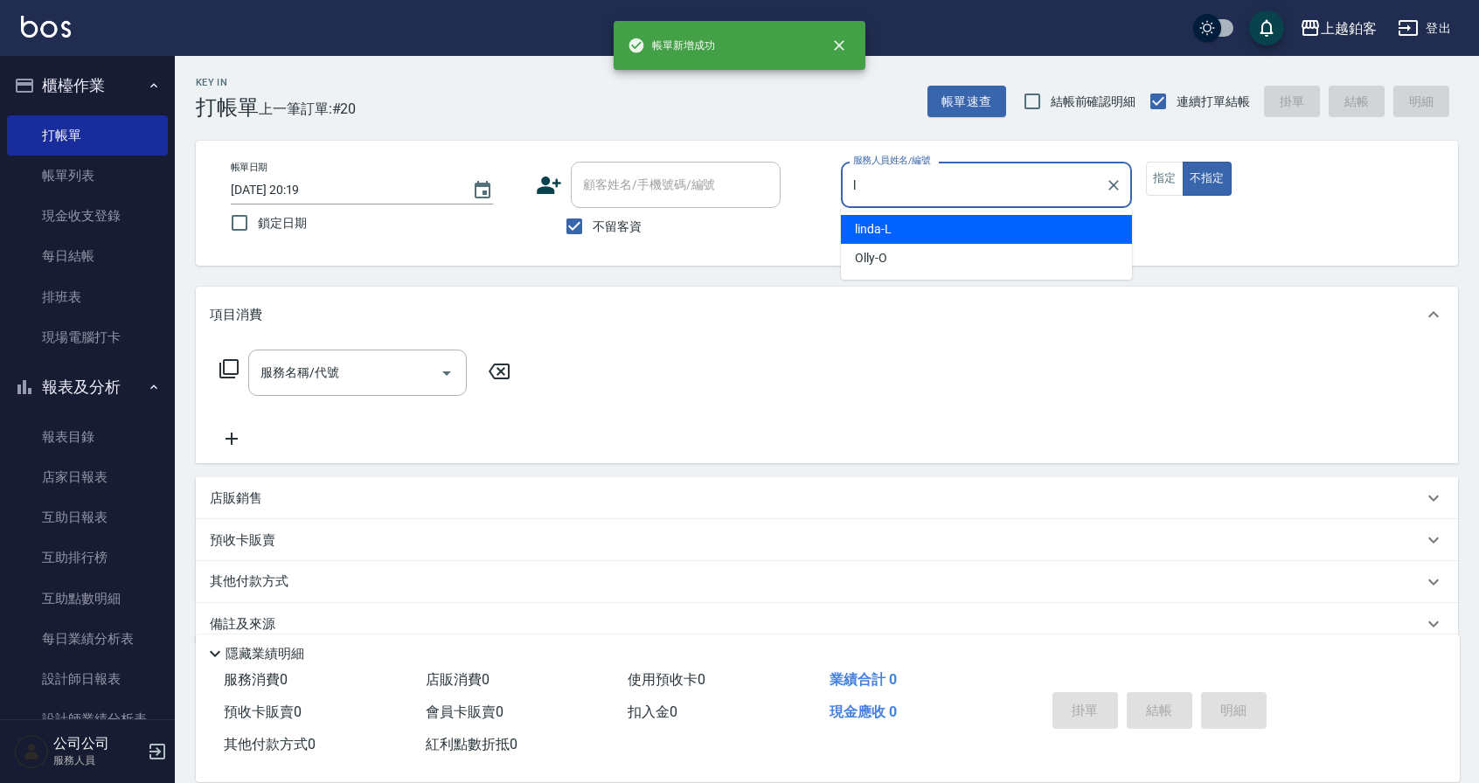
type input "linda-L"
type button "false"
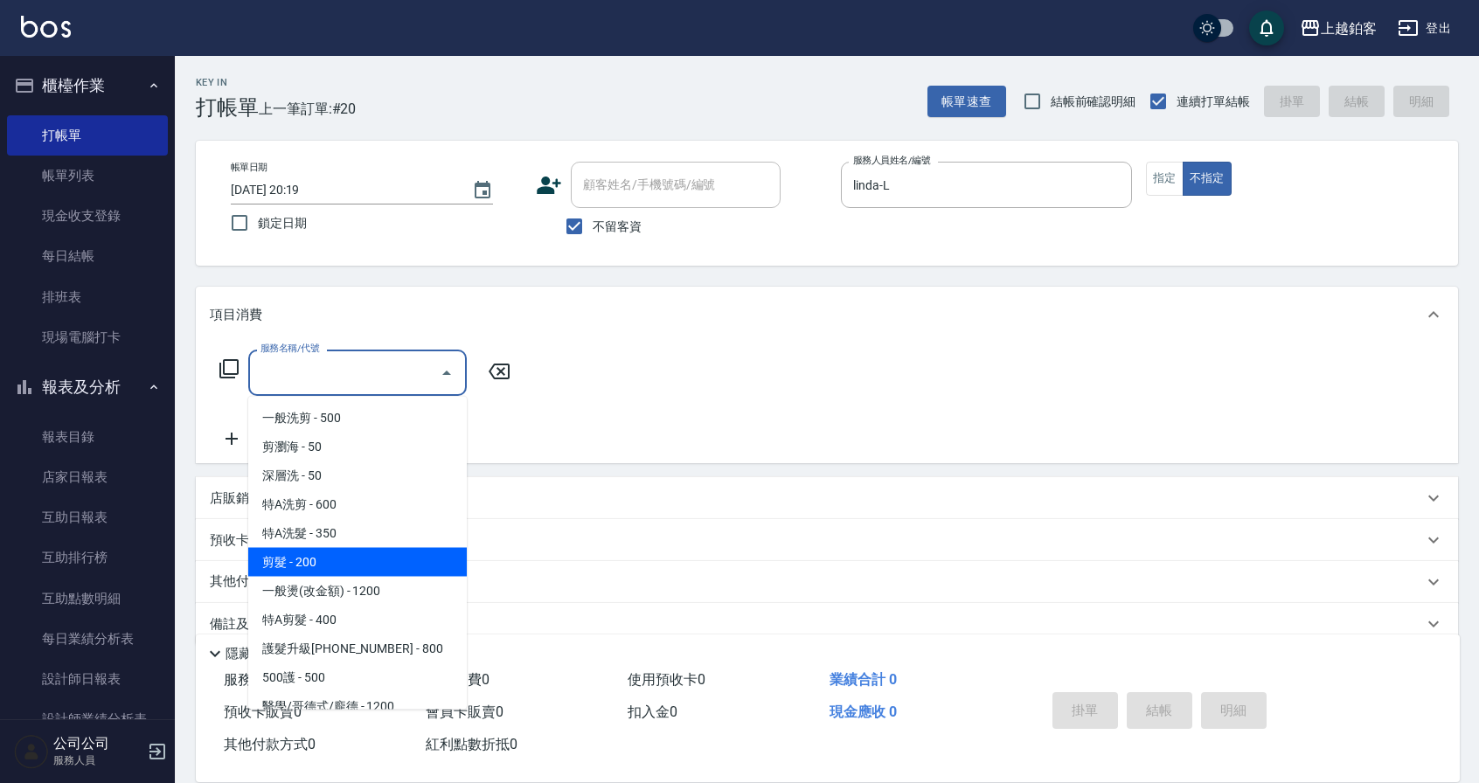
type input "剪髮(200)"
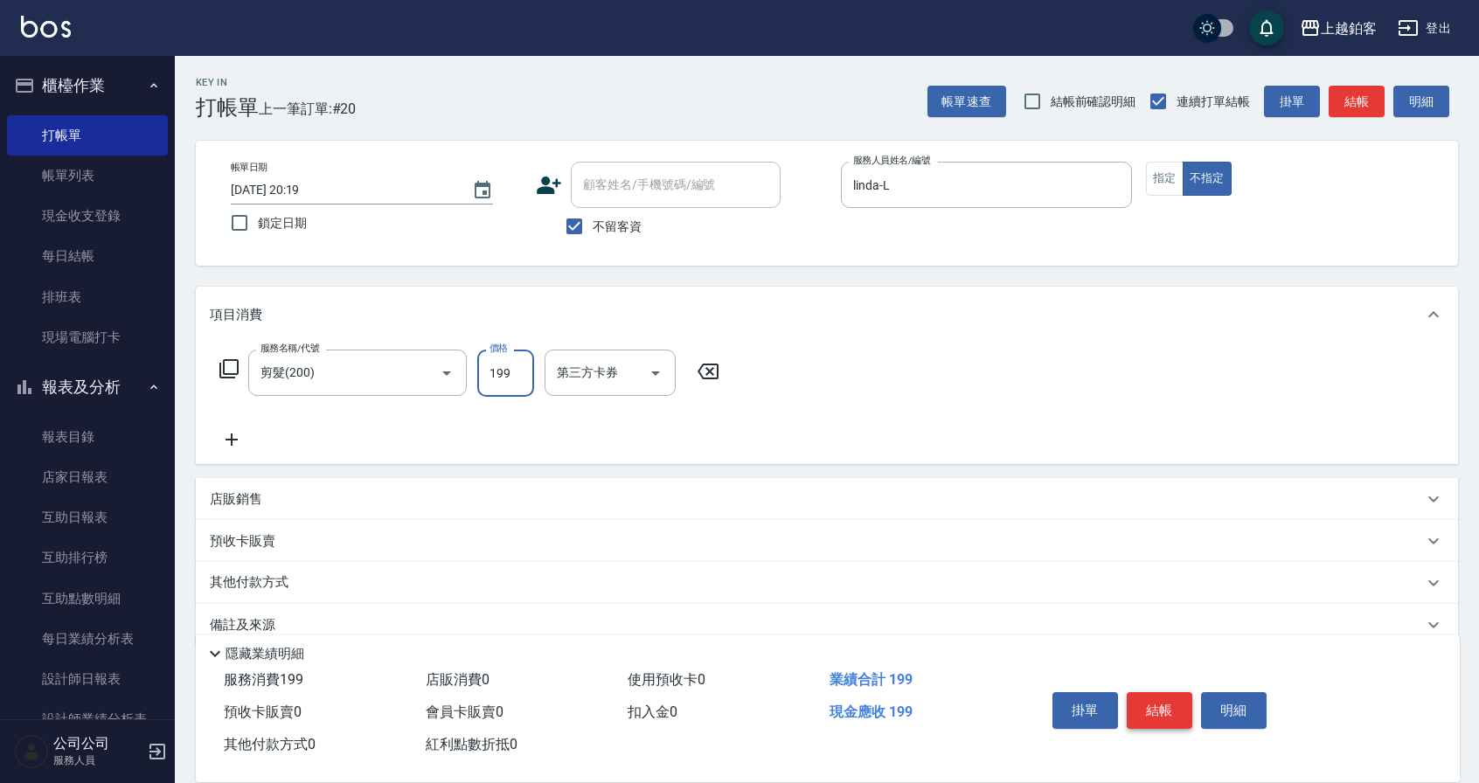
type input "199"
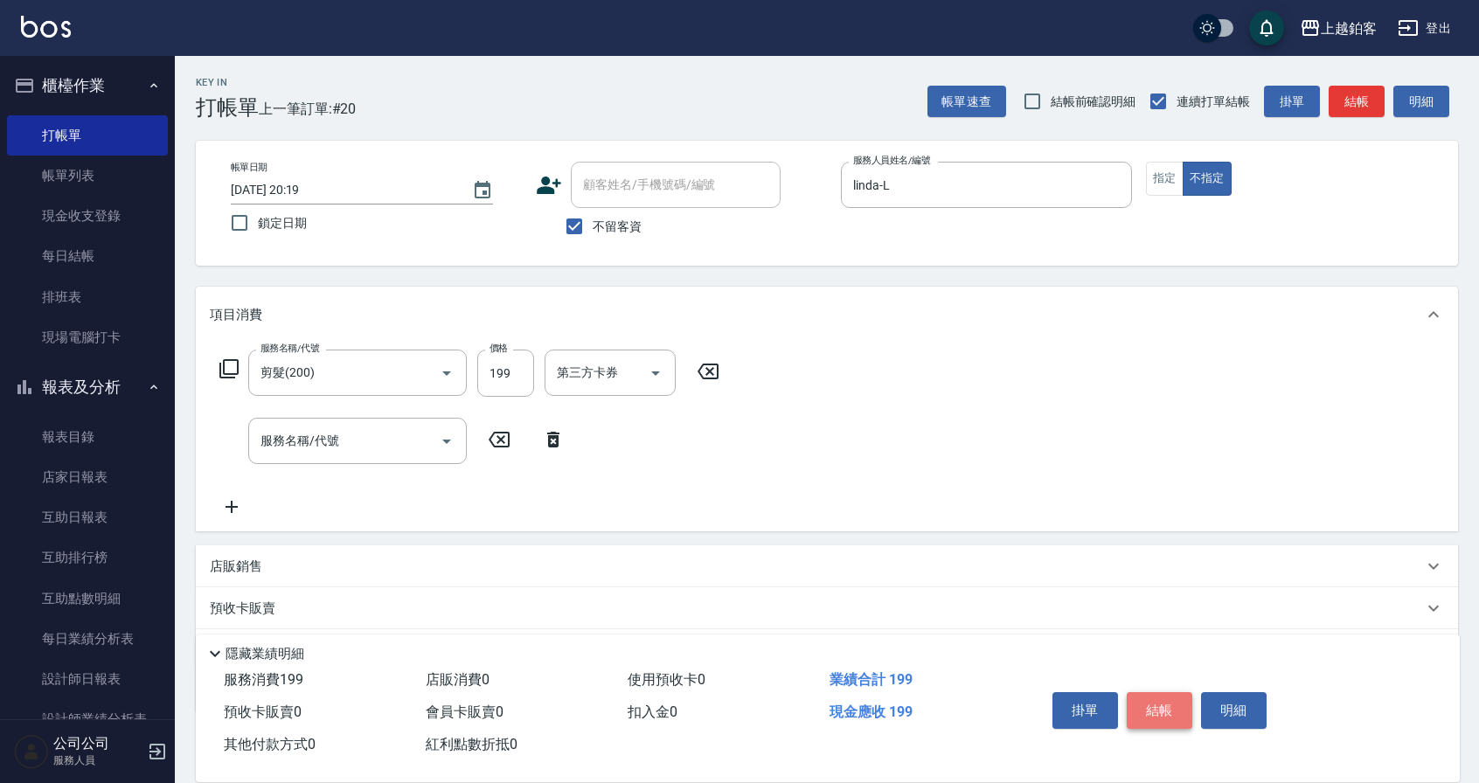
click at [1133, 706] on button "結帳" at bounding box center [1160, 710] width 66 height 37
